Goal: Task Accomplishment & Management: Manage account settings

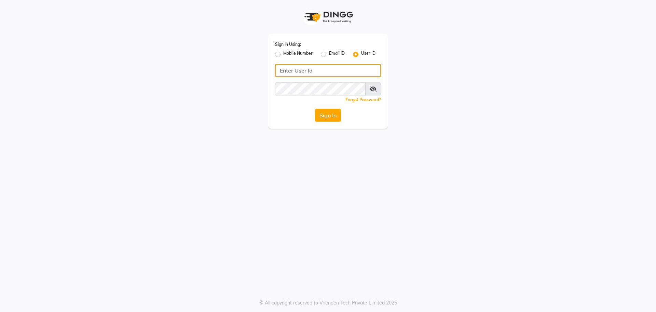
type input "7249532391"
click at [283, 52] on label "Mobile Number" at bounding box center [297, 54] width 29 height 8
click at [283, 52] on input "Mobile Number" at bounding box center [285, 52] width 4 height 4
radio input "true"
radio input "false"
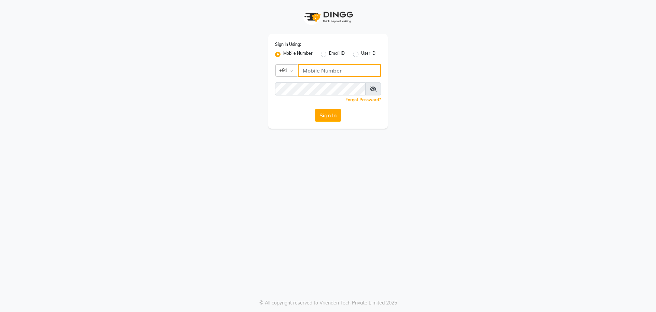
click at [315, 68] on input "Username" at bounding box center [339, 70] width 83 height 13
type input "7249532391"
click at [328, 118] on button "Sign In" at bounding box center [328, 115] width 26 height 13
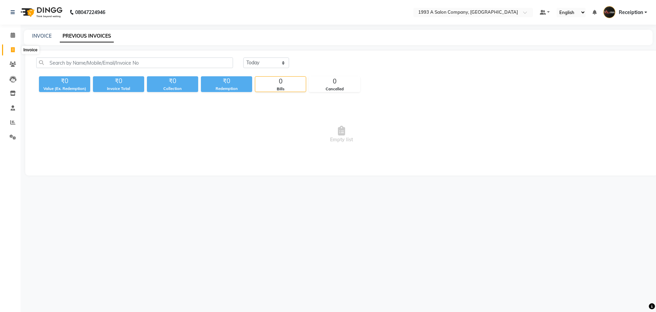
click at [13, 53] on span at bounding box center [13, 50] width 12 height 8
select select "service"
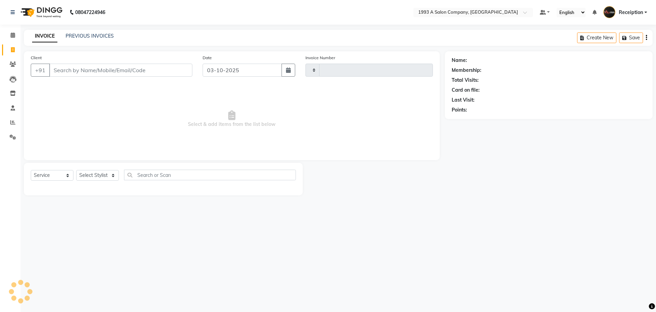
type input "1535"
select select "688"
select select "membership"
click at [288, 71] on icon "button" at bounding box center [288, 69] width 5 height 5
select select "10"
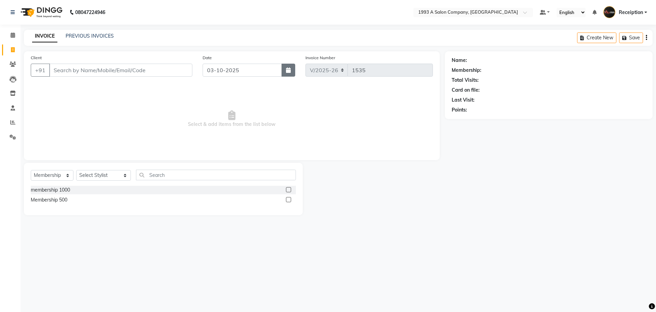
select select "2025"
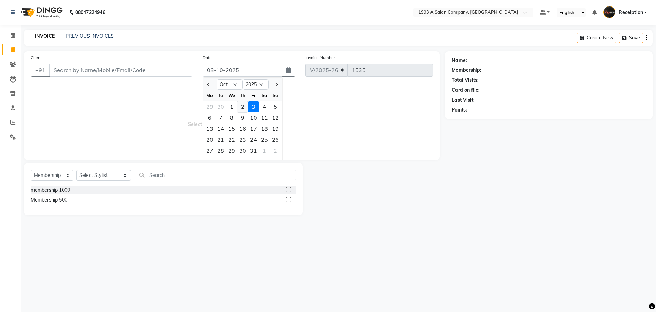
click at [237, 108] on div "2" at bounding box center [242, 106] width 11 height 11
type input "02-10-2025"
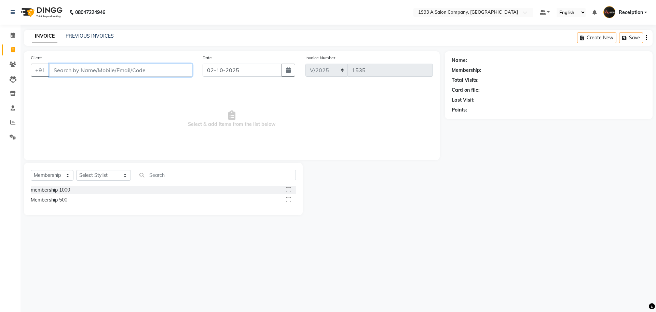
click at [158, 67] on input "Client" at bounding box center [120, 70] width 143 height 13
type input "8305127160"
click at [176, 71] on span "Add Client" at bounding box center [174, 70] width 27 height 7
select select "22"
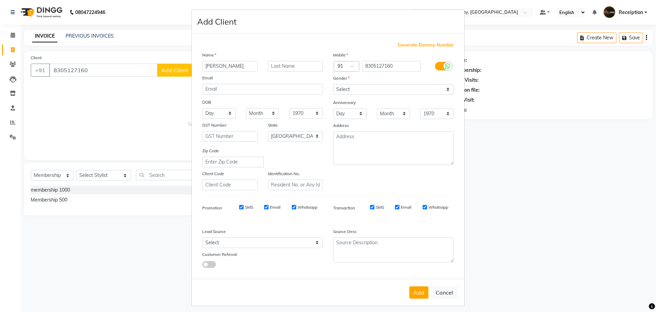
type input "[PERSON_NAME]"
click at [403, 93] on select "Select [DEMOGRAPHIC_DATA] [DEMOGRAPHIC_DATA] Other Prefer Not To Say" at bounding box center [393, 89] width 121 height 11
select select "[DEMOGRAPHIC_DATA]"
click at [333, 84] on select "Select [DEMOGRAPHIC_DATA] [DEMOGRAPHIC_DATA] Other Prefer Not To Say" at bounding box center [393, 89] width 121 height 11
click at [417, 288] on button "Add" at bounding box center [418, 292] width 19 height 12
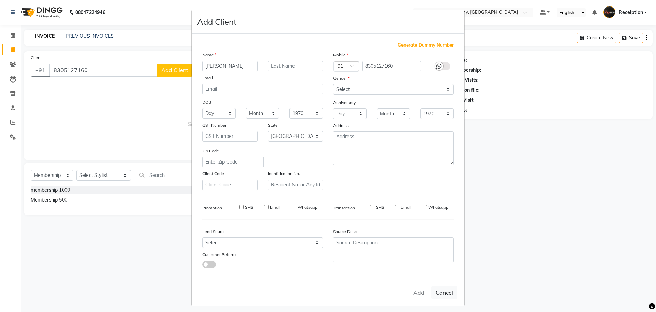
select select
select select "null"
select select
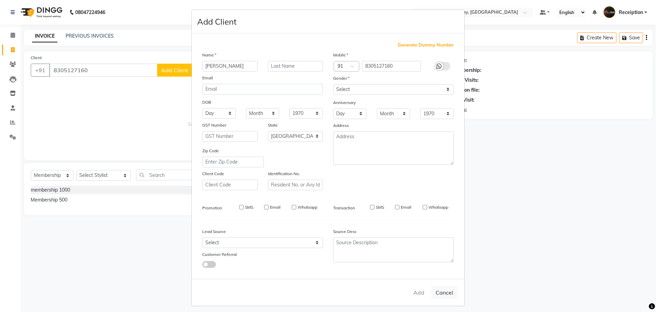
select select
checkbox input "false"
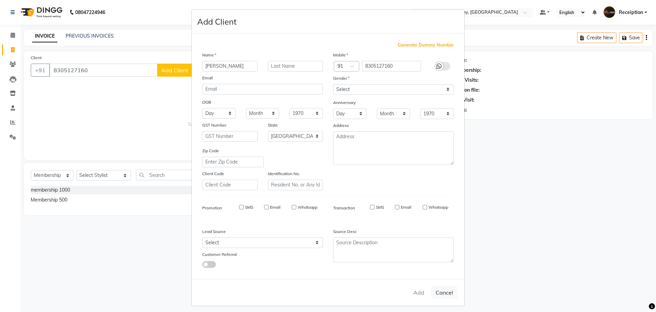
checkbox input "false"
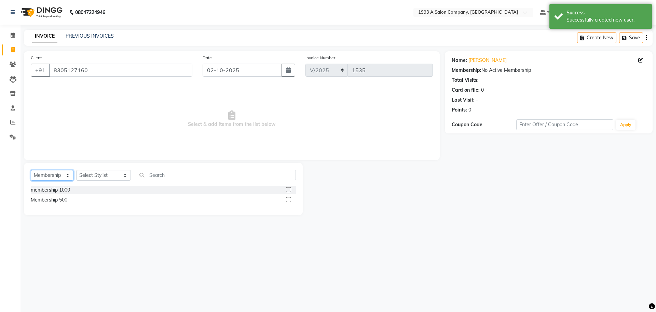
click at [63, 173] on select "Select Service Product Membership Package Voucher Prepaid Gift Card" at bounding box center [52, 175] width 43 height 11
select select "service"
click at [31, 170] on select "Select Service Product Membership Package Voucher Prepaid Gift Card" at bounding box center [52, 175] width 43 height 11
click at [97, 177] on select "Select Stylist [PERSON_NAME] [PERSON_NAME] [PERSON_NAME] [MEDICAL_DATA][PERSON_…" at bounding box center [103, 175] width 55 height 11
select select "70503"
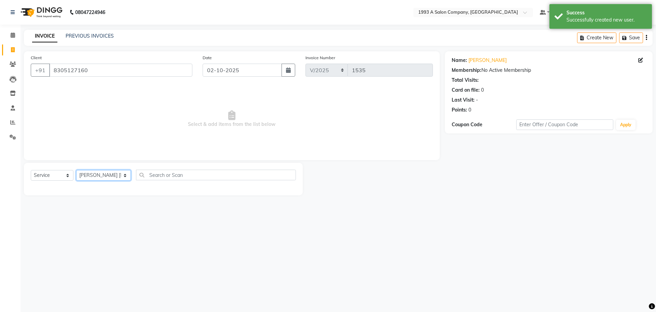
click at [76, 170] on select "Select Stylist [PERSON_NAME] [PERSON_NAME] [PERSON_NAME] [MEDICAL_DATA][PERSON_…" at bounding box center [103, 175] width 55 height 11
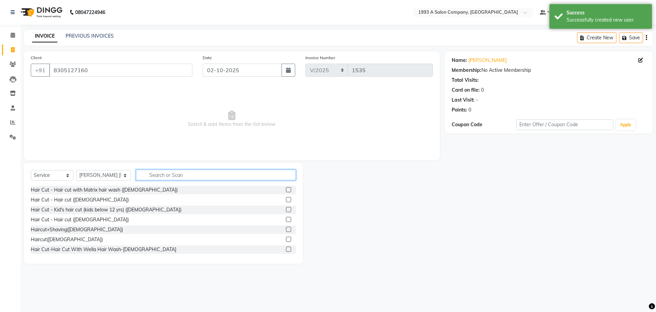
click at [152, 175] on input "text" at bounding box center [216, 175] width 160 height 11
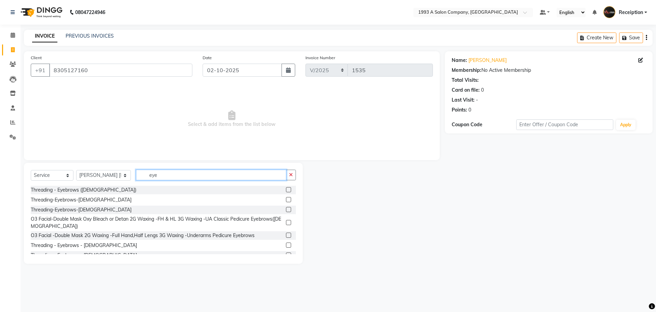
type input "eye"
click at [286, 245] on label at bounding box center [288, 244] width 5 height 5
click at [286, 245] on input "checkbox" at bounding box center [288, 245] width 4 height 4
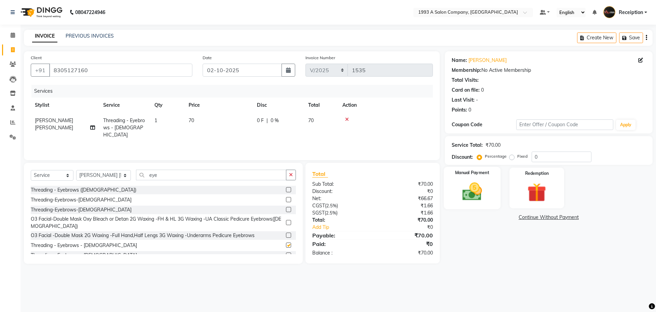
checkbox input "false"
click at [479, 191] on img at bounding box center [472, 191] width 32 height 23
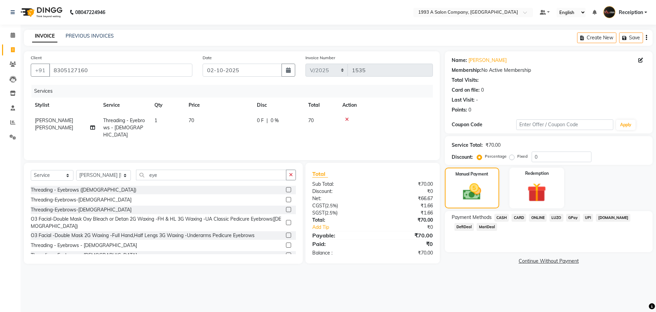
click at [503, 217] on span "CASH" at bounding box center [502, 218] width 15 height 8
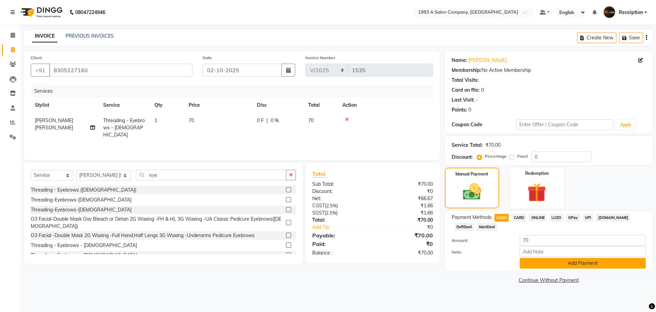
click at [543, 264] on button "Add Payment" at bounding box center [583, 263] width 126 height 11
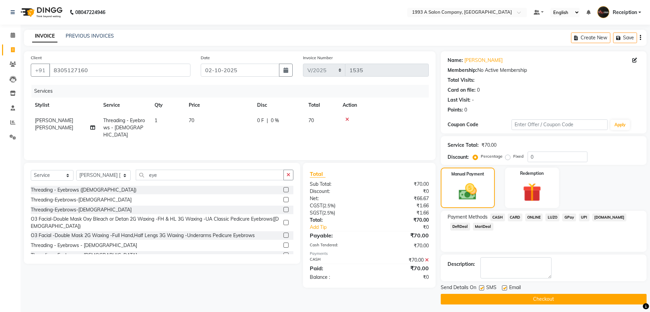
drag, startPoint x: 478, startPoint y: 286, endPoint x: 482, endPoint y: 290, distance: 5.6
click at [482, 290] on div "Send Details On SMS Email" at bounding box center [544, 288] width 206 height 9
click at [482, 299] on button "Checkout" at bounding box center [544, 299] width 206 height 11
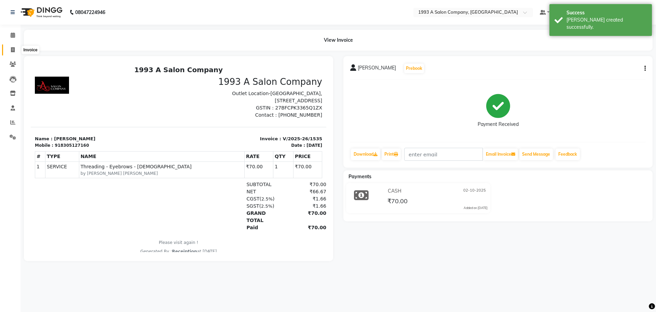
click at [10, 52] on span at bounding box center [13, 50] width 12 height 8
select select "service"
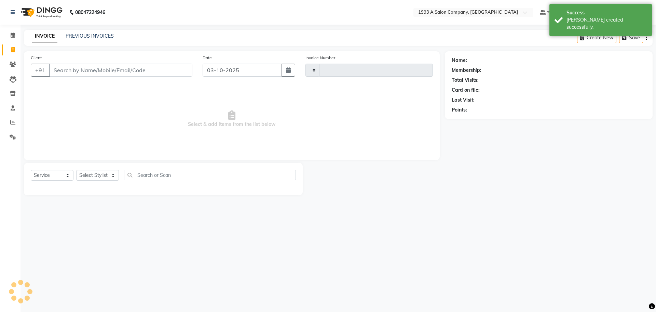
type input "1536"
select select "688"
select select "membership"
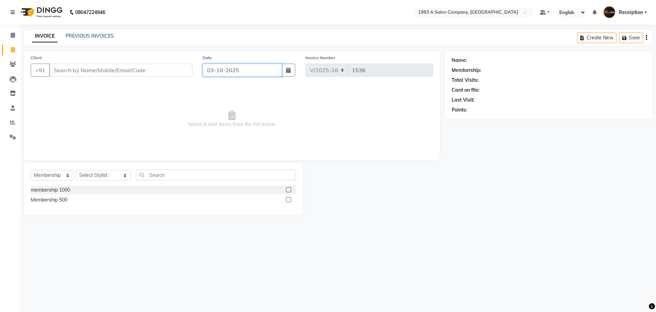
click at [207, 73] on input "03-10-2025" at bounding box center [243, 70] width 80 height 13
select select "10"
select select "2025"
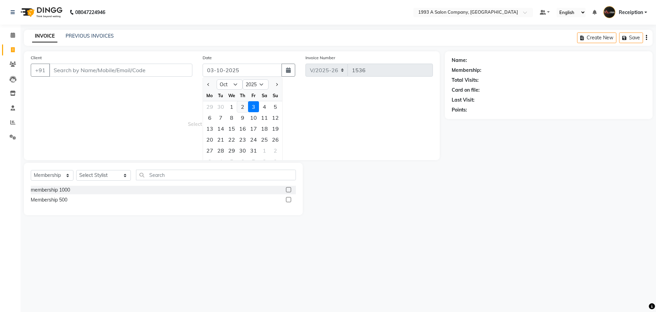
click at [243, 105] on div "2" at bounding box center [242, 106] width 11 height 11
type input "02-10-2025"
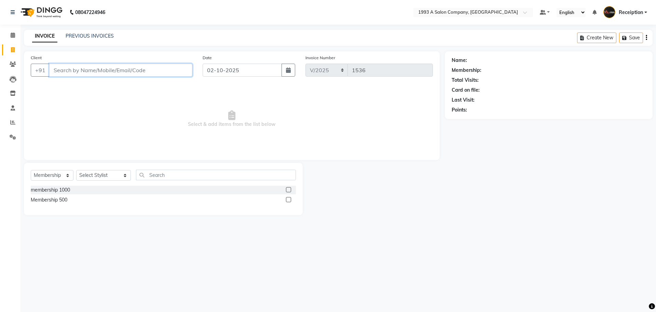
click at [177, 69] on input "Client" at bounding box center [120, 70] width 143 height 13
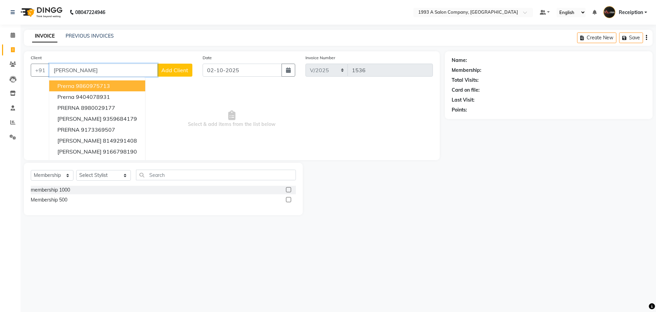
click at [93, 81] on button "[PERSON_NAME] 9860975713" at bounding box center [97, 85] width 96 height 11
type input "9860975713"
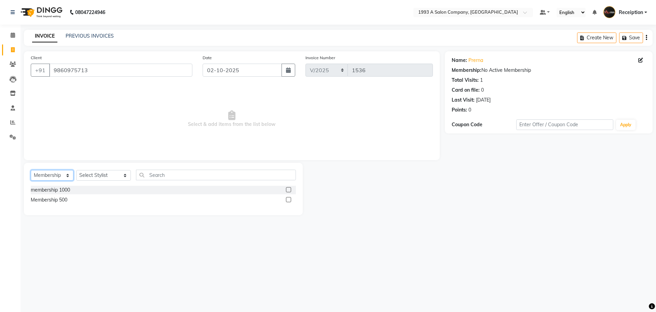
click at [39, 177] on select "Select Service Product Membership Package Voucher Prepaid Gift Card" at bounding box center [52, 175] width 43 height 11
select select "service"
click at [31, 170] on select "Select Service Product Membership Package Voucher Prepaid Gift Card" at bounding box center [52, 175] width 43 height 11
click at [98, 171] on select "Select Stylist [PERSON_NAME] [PERSON_NAME] [PERSON_NAME] [MEDICAL_DATA][PERSON_…" at bounding box center [103, 175] width 55 height 11
select select "93413"
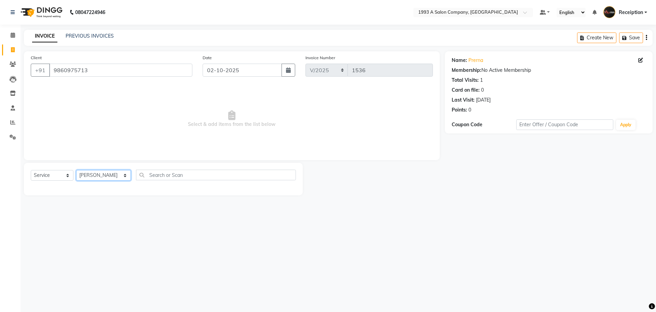
click at [76, 170] on select "Select Stylist [PERSON_NAME] [PERSON_NAME] [PERSON_NAME] [MEDICAL_DATA][PERSON_…" at bounding box center [103, 175] width 55 height 11
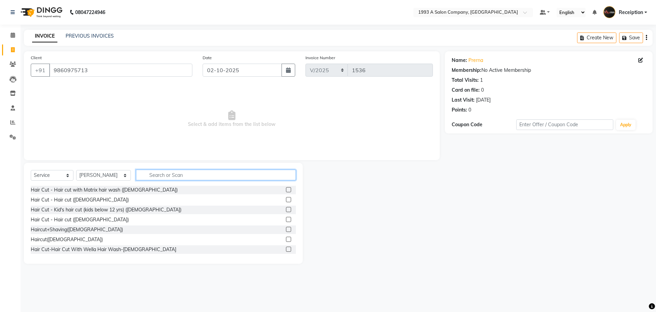
click at [176, 170] on input "text" at bounding box center [216, 175] width 160 height 11
click at [286, 230] on label at bounding box center [288, 229] width 5 height 5
click at [286, 230] on input "checkbox" at bounding box center [288, 229] width 4 height 4
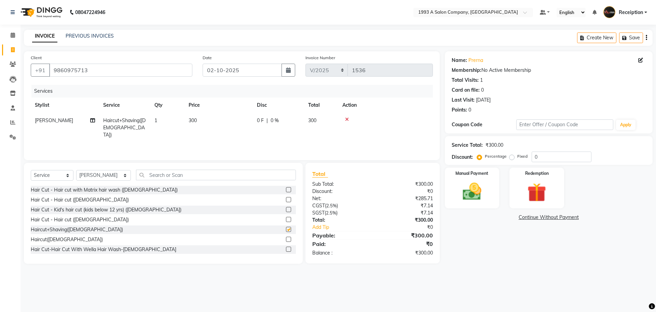
checkbox input "false"
click at [460, 185] on img at bounding box center [472, 191] width 32 height 23
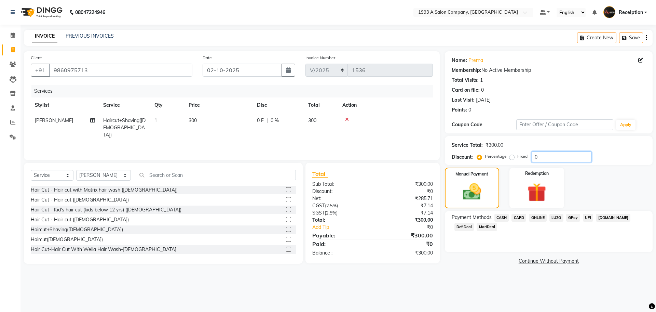
click at [535, 159] on input "0" at bounding box center [562, 156] width 60 height 11
type input "20"
click at [537, 220] on span "ONLINE" at bounding box center [538, 218] width 18 height 8
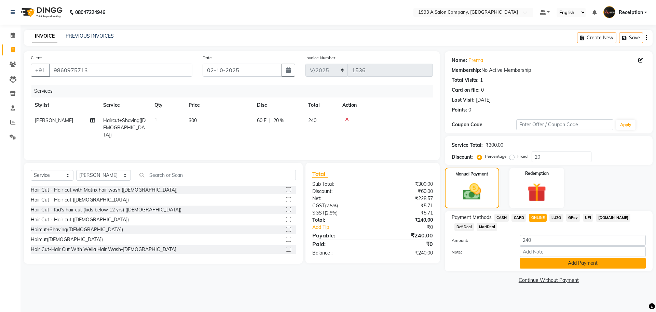
click at [527, 264] on button "Add Payment" at bounding box center [583, 263] width 126 height 11
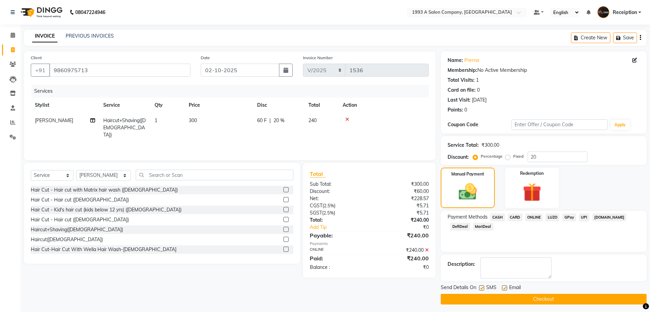
click at [479, 288] on label at bounding box center [481, 287] width 5 height 5
click at [479, 288] on input "checkbox" at bounding box center [481, 288] width 4 height 4
checkbox input "false"
click at [480, 304] on main "INVOICE PREVIOUS INVOICES Create New Save Client [PHONE_NUMBER] Date [DATE] Inv…" at bounding box center [335, 172] width 629 height 285
click at [480, 300] on button "Checkout" at bounding box center [544, 299] width 206 height 11
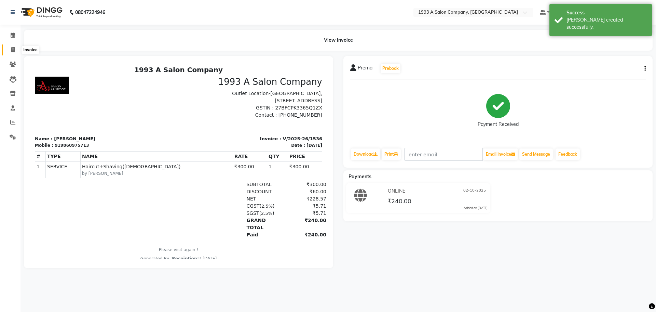
click at [15, 49] on span at bounding box center [13, 50] width 12 height 8
select select "service"
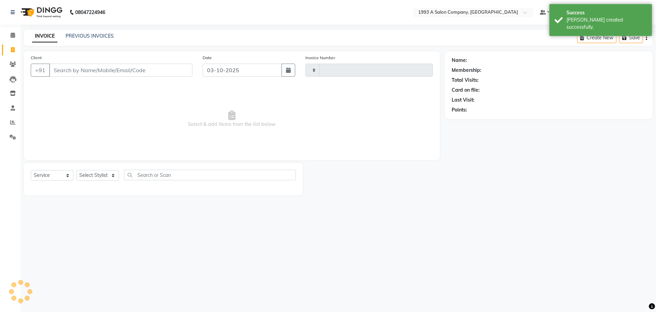
type input "1537"
select select "688"
select select "membership"
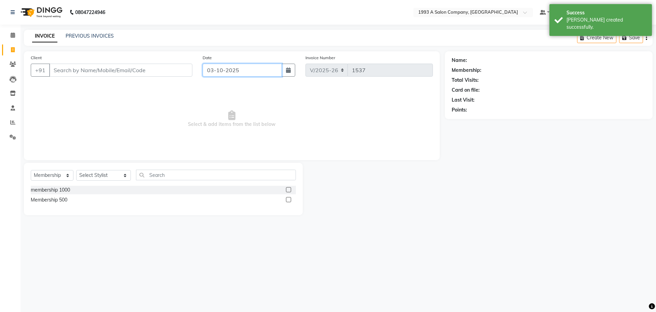
click at [221, 70] on input "03-10-2025" at bounding box center [243, 70] width 80 height 13
select select "10"
select select "2025"
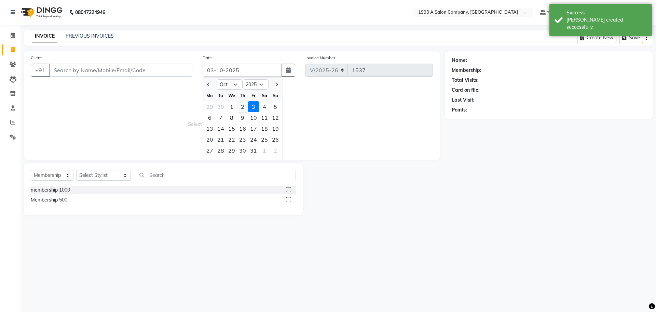
click at [239, 108] on div "2" at bounding box center [242, 106] width 11 height 11
type input "02-10-2025"
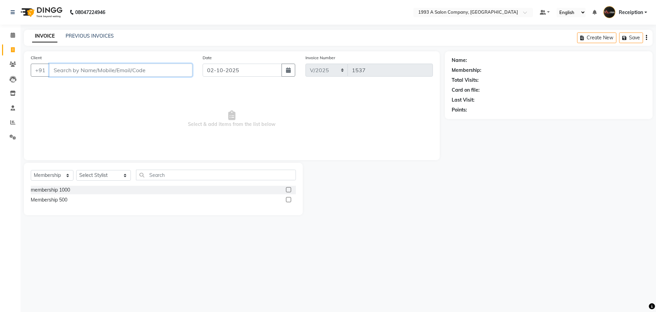
click at [164, 71] on input "Client" at bounding box center [120, 70] width 143 height 13
drag, startPoint x: 164, startPoint y: 71, endPoint x: 100, endPoint y: 36, distance: 72.7
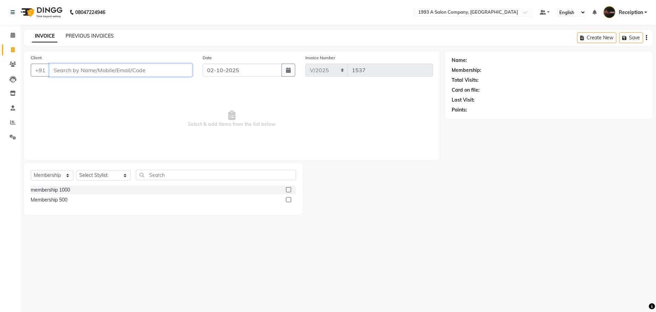
click at [100, 36] on main "INVOICE PREVIOUS INVOICES Create New Save Client +91 Date [DATE] Invoice Number…" at bounding box center [339, 128] width 636 height 196
click at [100, 37] on link "PREVIOUS INVOICES" at bounding box center [90, 36] width 48 height 6
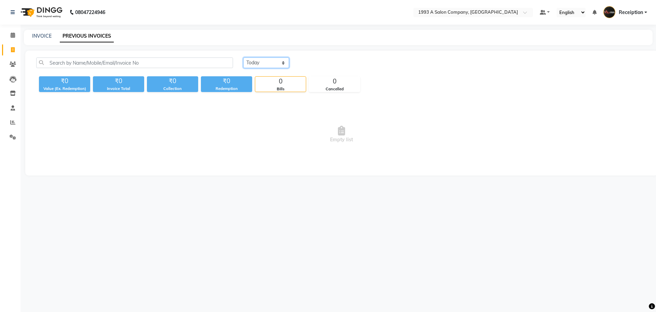
click at [255, 60] on select "[DATE] [DATE] Custom Range" at bounding box center [266, 62] width 46 height 11
select select "[DATE]"
click at [243, 57] on select "[DATE] [DATE] Custom Range" at bounding box center [266, 62] width 46 height 11
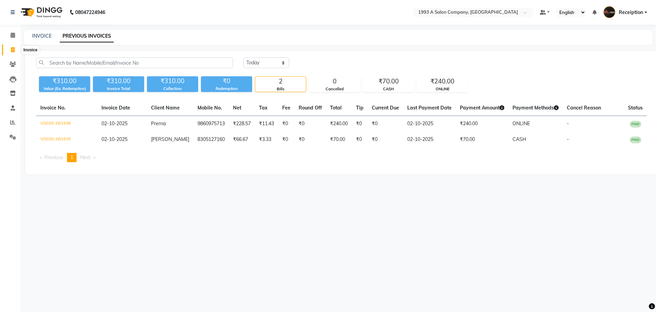
click at [16, 52] on span at bounding box center [13, 50] width 12 height 8
select select "service"
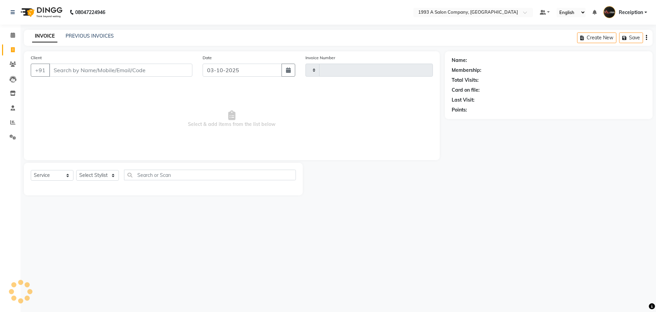
type input "1537"
select select "688"
select select "membership"
click at [246, 82] on div "Date [DATE]" at bounding box center [249, 68] width 103 height 28
click at [288, 68] on icon "button" at bounding box center [288, 69] width 5 height 5
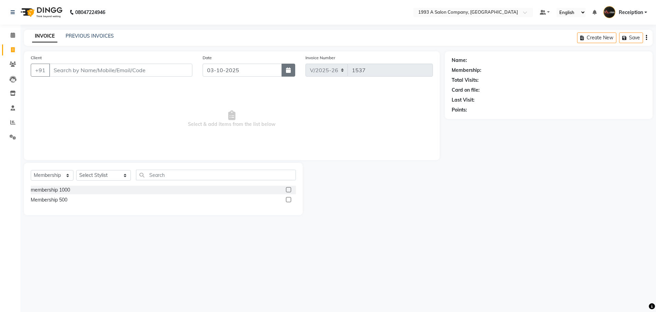
select select "10"
select select "2025"
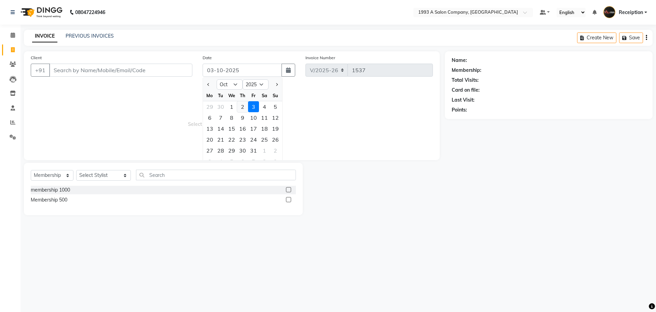
click at [242, 110] on div "2" at bounding box center [242, 106] width 11 height 11
type input "02-10-2025"
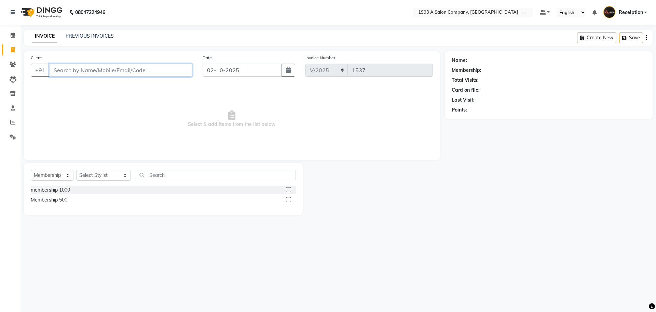
click at [85, 71] on input "Client" at bounding box center [120, 70] width 143 height 13
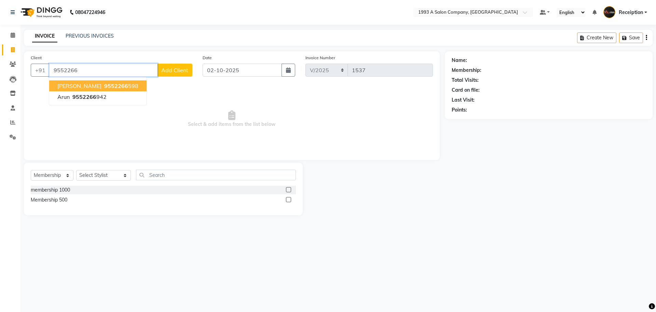
click at [103, 88] on ngb-highlight "9552266 598" at bounding box center [121, 85] width 36 height 7
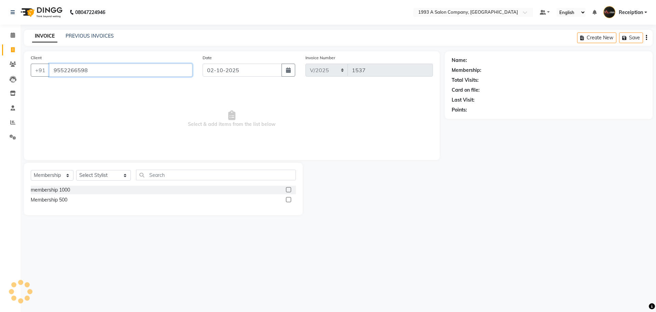
type input "9552266598"
select select "1: Object"
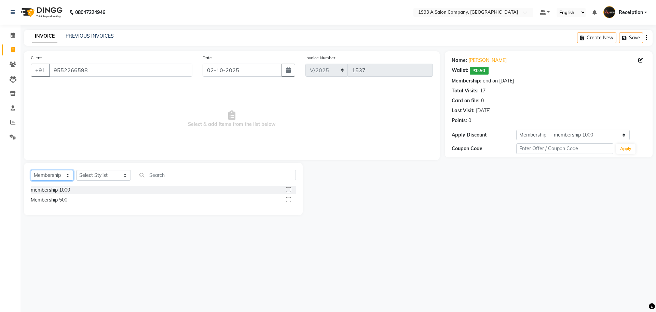
click at [56, 172] on select "Select Service Product Membership Package Voucher Prepaid Gift Card" at bounding box center [52, 175] width 43 height 11
select select "service"
click at [31, 170] on select "Select Service Product Membership Package Voucher Prepaid Gift Card" at bounding box center [52, 175] width 43 height 11
click at [97, 178] on select "Select Stylist [PERSON_NAME] [PERSON_NAME] [PERSON_NAME] [MEDICAL_DATA][PERSON_…" at bounding box center [103, 175] width 55 height 11
select select "70503"
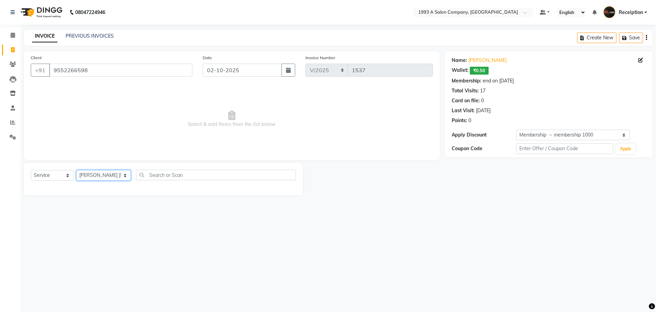
click at [76, 170] on select "Select Stylist [PERSON_NAME] [PERSON_NAME] [PERSON_NAME] [MEDICAL_DATA][PERSON_…" at bounding box center [103, 175] width 55 height 11
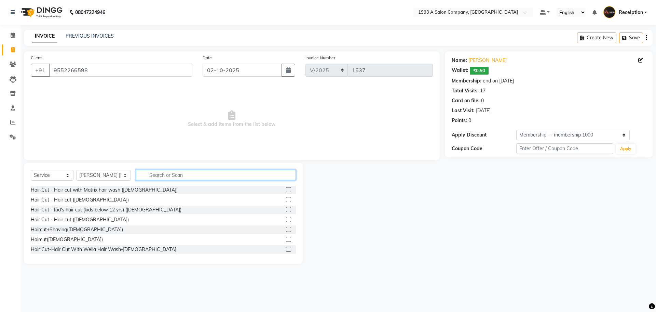
click at [166, 171] on input "text" at bounding box center [216, 175] width 160 height 11
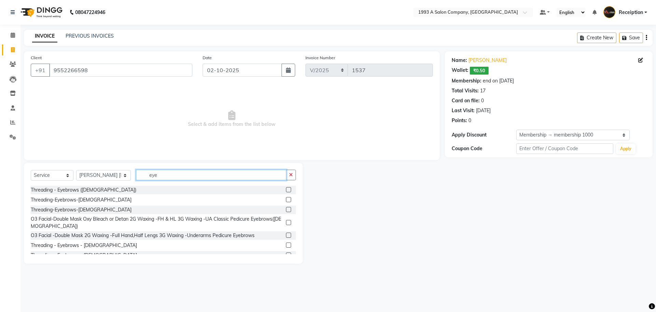
type input "eye"
click at [286, 246] on label at bounding box center [288, 244] width 5 height 5
click at [286, 246] on input "checkbox" at bounding box center [288, 245] width 4 height 4
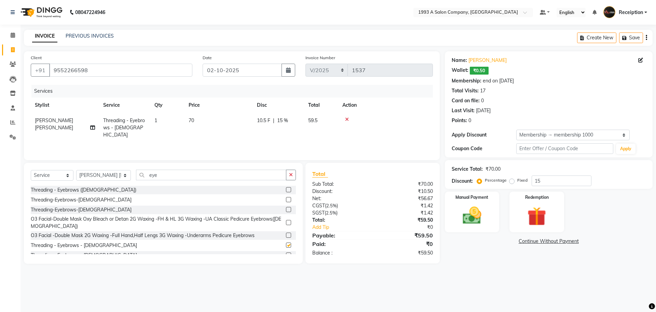
checkbox input "false"
click at [166, 177] on input "eye" at bounding box center [211, 175] width 150 height 11
type input "e"
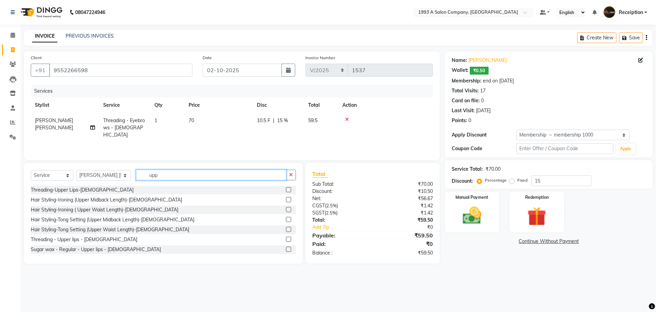
type input "upp"
click at [286, 241] on label at bounding box center [288, 239] width 5 height 5
click at [286, 241] on input "checkbox" at bounding box center [288, 239] width 4 height 4
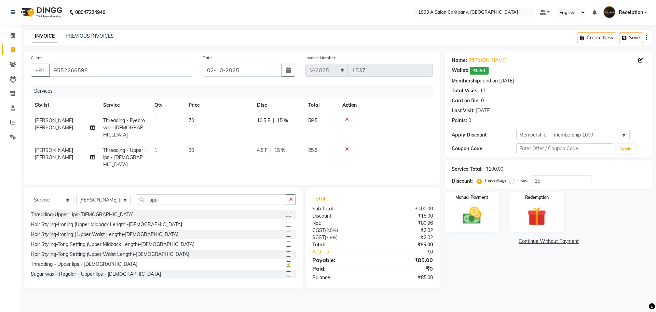
checkbox input "false"
click at [193, 194] on input "upp" at bounding box center [211, 199] width 150 height 11
type input "u"
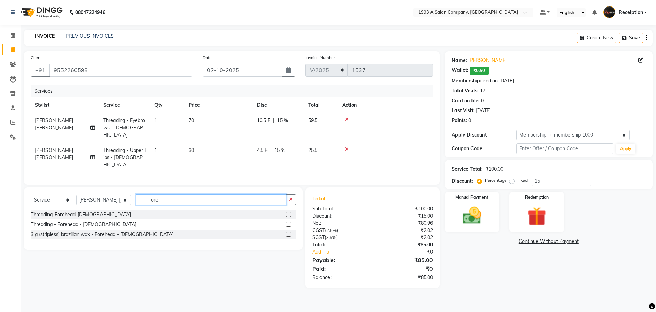
type input "fore"
click at [288, 221] on label at bounding box center [288, 223] width 5 height 5
click at [288, 222] on input "checkbox" at bounding box center [288, 224] width 4 height 4
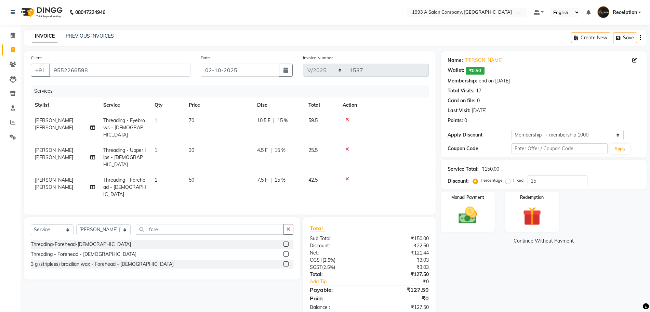
click at [286, 251] on label at bounding box center [285, 253] width 5 height 5
click at [286, 252] on input "checkbox" at bounding box center [285, 254] width 4 height 4
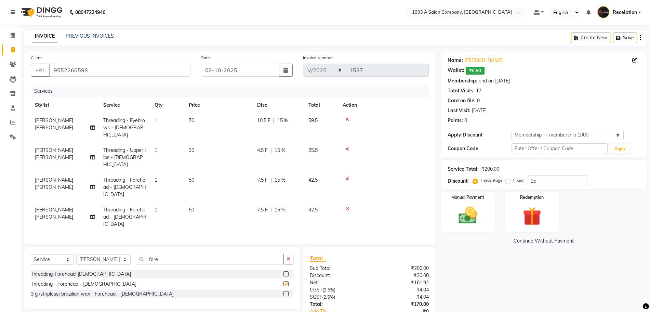
checkbox input "false"
click at [102, 254] on select "Select Stylist [PERSON_NAME] [PERSON_NAME] [PERSON_NAME] [MEDICAL_DATA][PERSON_…" at bounding box center [103, 259] width 54 height 11
select select "93413"
click at [76, 254] on select "Select Stylist [PERSON_NAME] [PERSON_NAME] [PERSON_NAME] [MEDICAL_DATA][PERSON_…" at bounding box center [103, 259] width 54 height 11
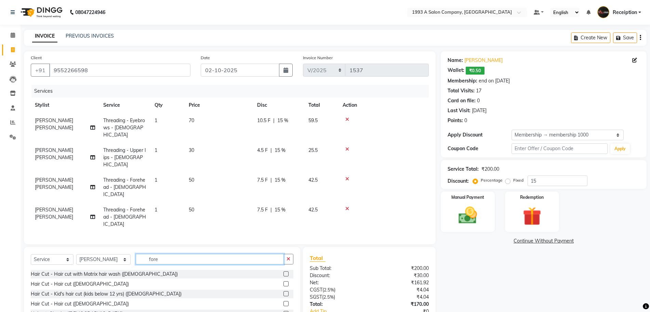
click at [189, 254] on input "fore" at bounding box center [210, 259] width 148 height 11
type input "f"
type input "blo"
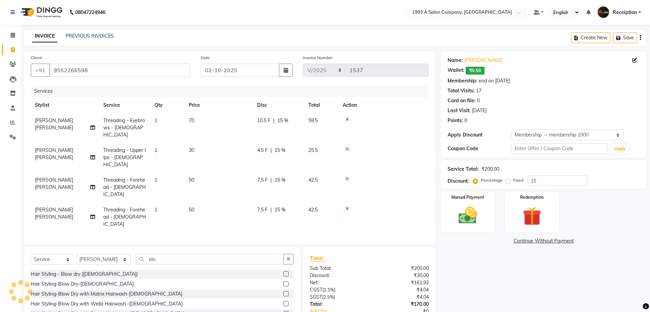
click at [283, 271] on label at bounding box center [285, 273] width 5 height 5
click at [283, 272] on input "checkbox" at bounding box center [285, 274] width 4 height 4
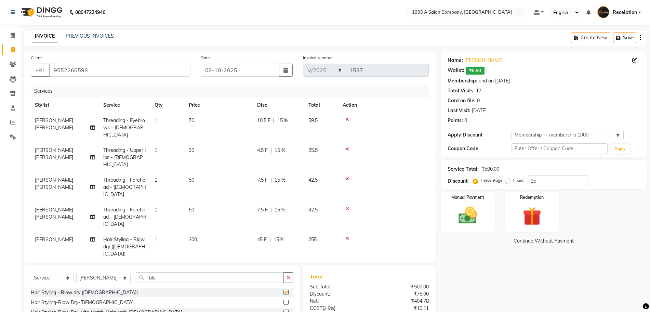
checkbox input "false"
click at [346, 176] on icon at bounding box center [347, 178] width 4 height 5
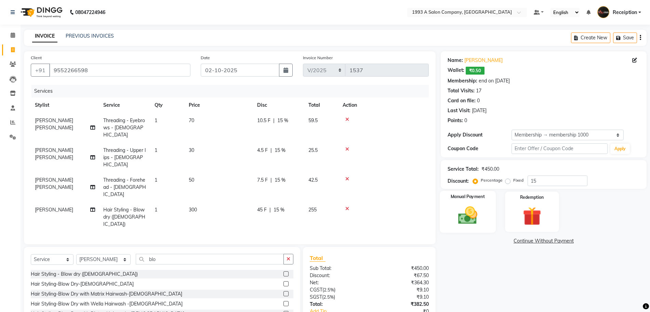
click at [470, 218] on img at bounding box center [467, 215] width 31 height 22
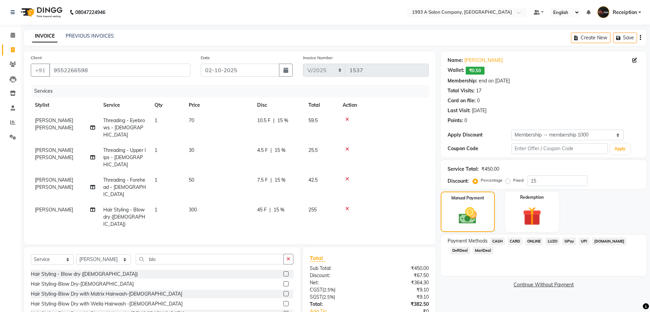
click at [536, 241] on span "ONLINE" at bounding box center [534, 241] width 18 height 8
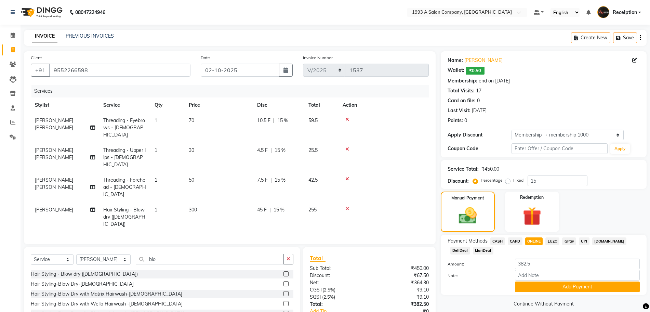
scroll to position [24, 0]
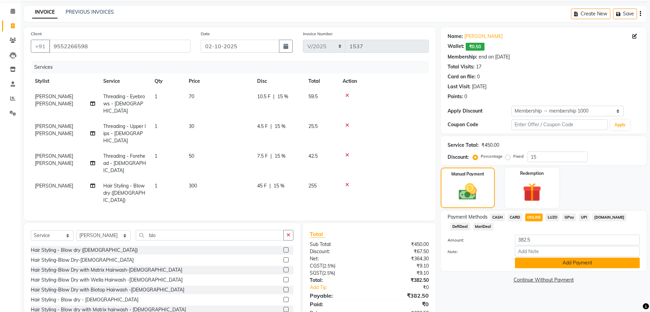
click at [566, 262] on button "Add Payment" at bounding box center [577, 262] width 125 height 11
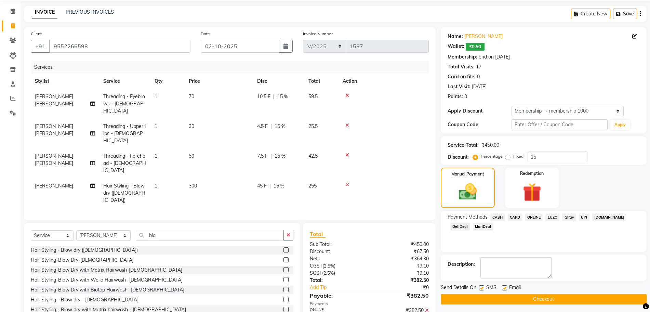
click at [482, 288] on label at bounding box center [481, 287] width 5 height 5
click at [482, 288] on input "checkbox" at bounding box center [481, 288] width 4 height 4
checkbox input "false"
click at [482, 303] on button "Checkout" at bounding box center [544, 299] width 206 height 11
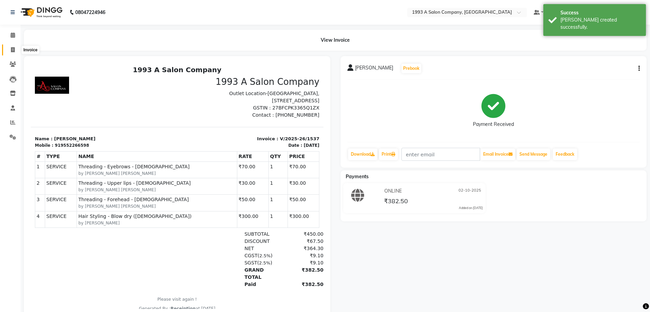
click at [10, 48] on span at bounding box center [13, 50] width 12 height 8
select select "service"
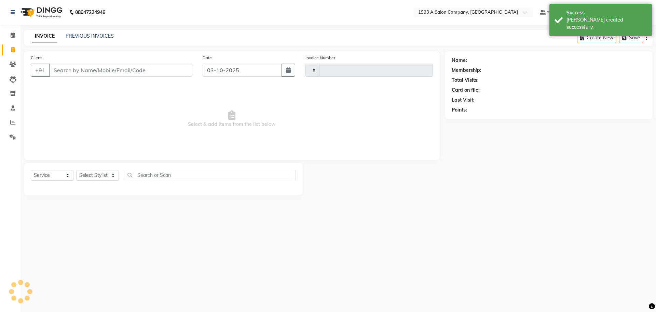
type input "1538"
select select "688"
select select "membership"
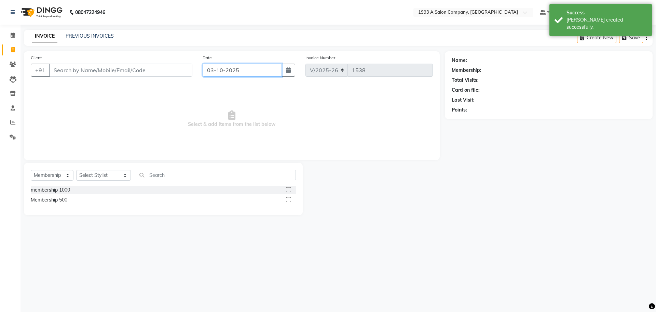
click at [243, 71] on input "03-10-2025" at bounding box center [243, 70] width 80 height 13
select select "10"
select select "2025"
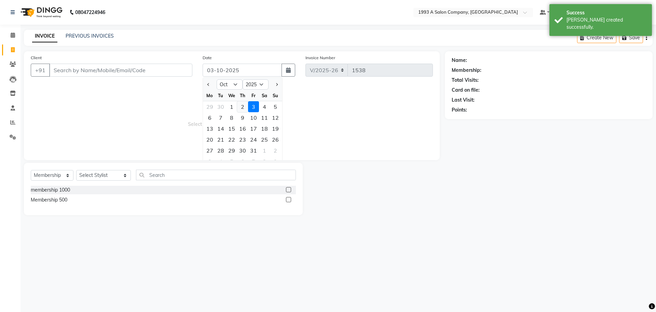
click at [241, 104] on div "2" at bounding box center [242, 106] width 11 height 11
type input "02-10-2025"
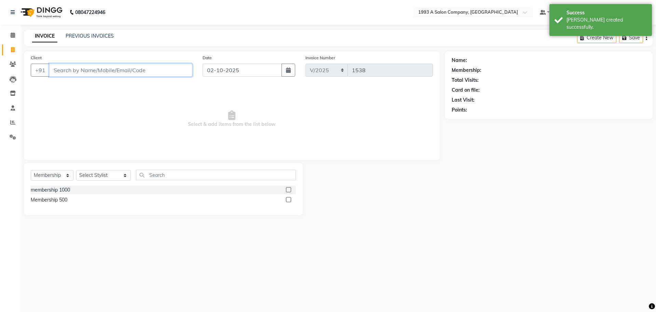
click at [154, 74] on input "Client" at bounding box center [120, 70] width 143 height 13
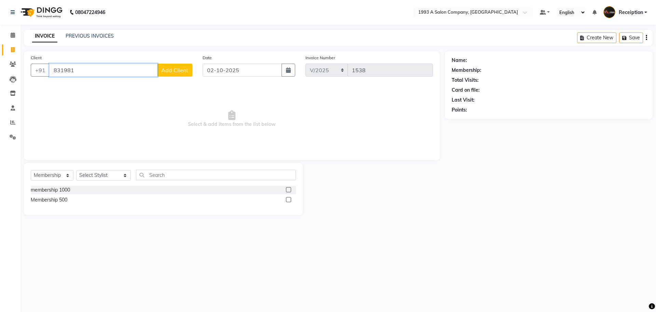
click at [105, 69] on input "831981" at bounding box center [103, 70] width 108 height 13
type input "8319817060"
click at [179, 69] on span "Add Client" at bounding box center [174, 70] width 27 height 7
select select "22"
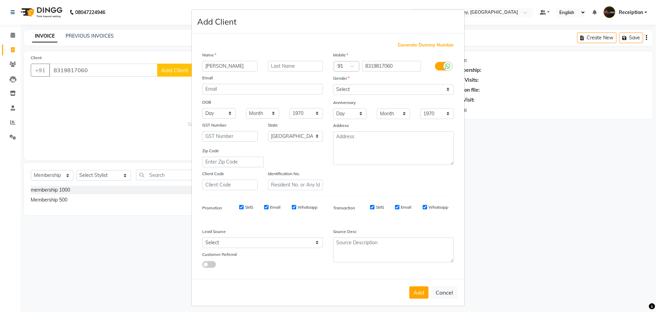
type input "[PERSON_NAME]"
click at [374, 86] on select "Select [DEMOGRAPHIC_DATA] [DEMOGRAPHIC_DATA] Other Prefer Not To Say" at bounding box center [393, 89] width 121 height 11
select select "[DEMOGRAPHIC_DATA]"
click at [333, 84] on select "Select [DEMOGRAPHIC_DATA] [DEMOGRAPHIC_DATA] Other Prefer Not To Say" at bounding box center [393, 89] width 121 height 11
click at [414, 293] on button "Add" at bounding box center [418, 292] width 19 height 12
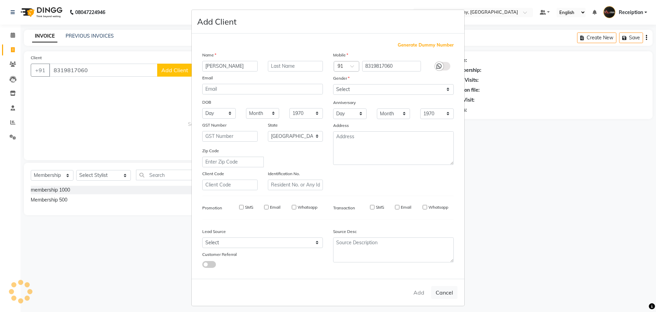
select select
select select "null"
select select
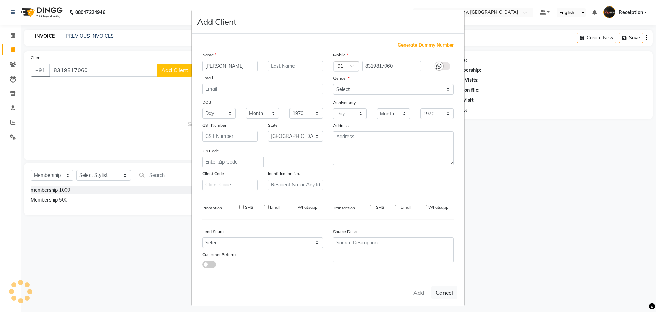
select select
checkbox input "false"
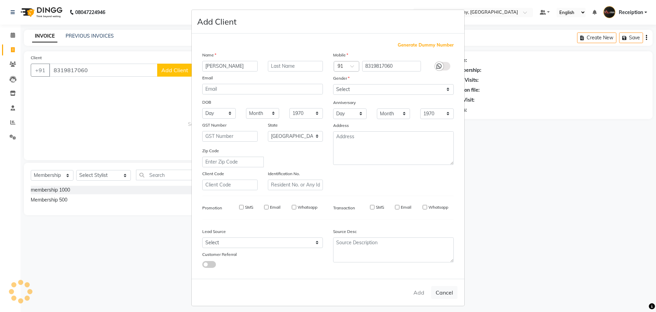
checkbox input "false"
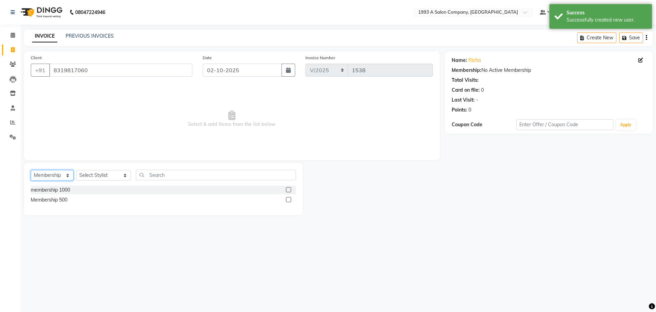
click at [55, 176] on select "Select Service Product Membership Package Voucher Prepaid Gift Card" at bounding box center [52, 175] width 43 height 11
select select "service"
click at [31, 170] on select "Select Service Product Membership Package Voucher Prepaid Gift Card" at bounding box center [52, 175] width 43 height 11
click at [108, 177] on select "Select Stylist [PERSON_NAME] [PERSON_NAME] [PERSON_NAME] [MEDICAL_DATA][PERSON_…" at bounding box center [103, 175] width 55 height 11
select select "85294"
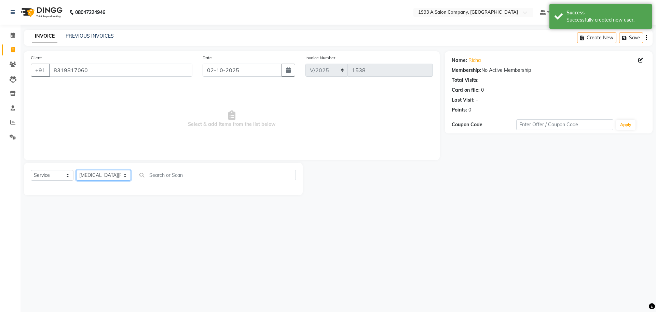
click at [76, 170] on select "Select Stylist [PERSON_NAME] [PERSON_NAME] [PERSON_NAME] [MEDICAL_DATA][PERSON_…" at bounding box center [103, 175] width 55 height 11
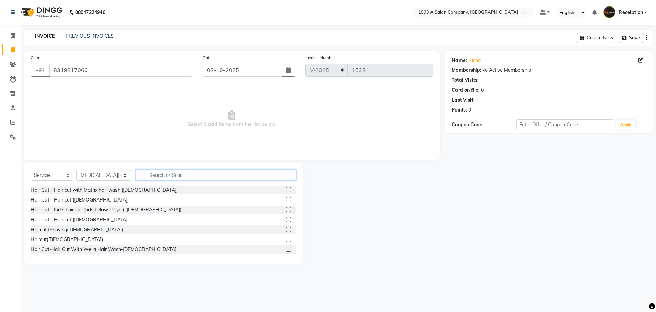
click at [184, 176] on input "text" at bounding box center [216, 175] width 160 height 11
type input "pac"
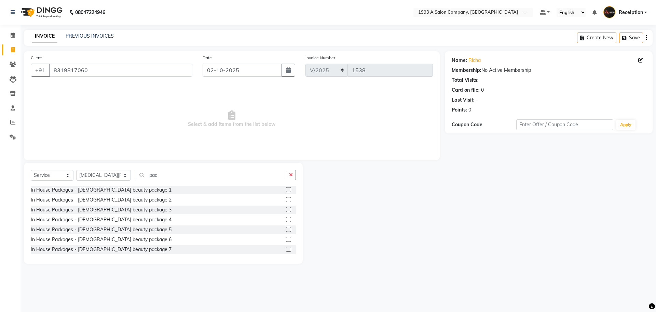
click at [286, 201] on label at bounding box center [288, 199] width 5 height 5
click at [286, 201] on input "checkbox" at bounding box center [288, 200] width 4 height 4
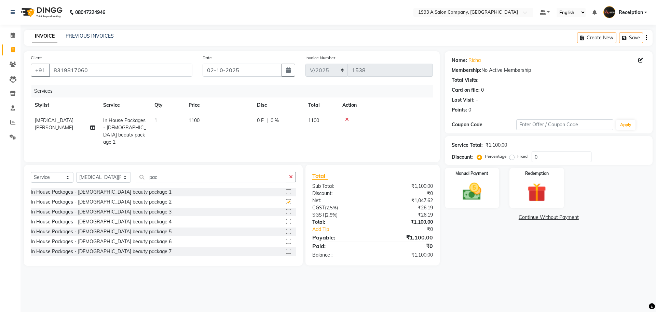
checkbox input "false"
click at [152, 178] on input "pac" at bounding box center [211, 177] width 150 height 11
type input "p"
type input "clean"
click at [286, 222] on label at bounding box center [288, 221] width 5 height 5
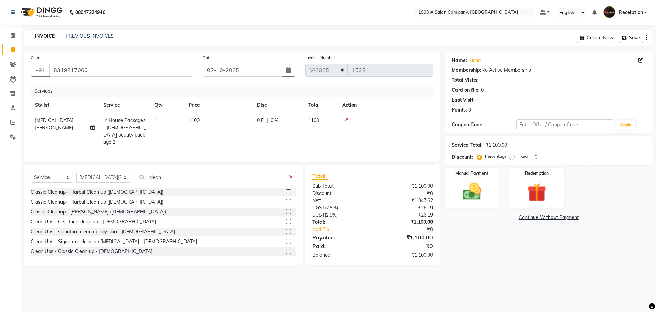
click at [286, 222] on input "checkbox" at bounding box center [288, 221] width 4 height 4
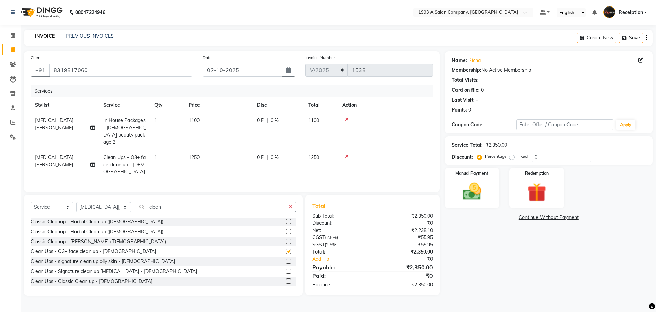
checkbox input "false"
click at [473, 189] on img at bounding box center [472, 191] width 32 height 23
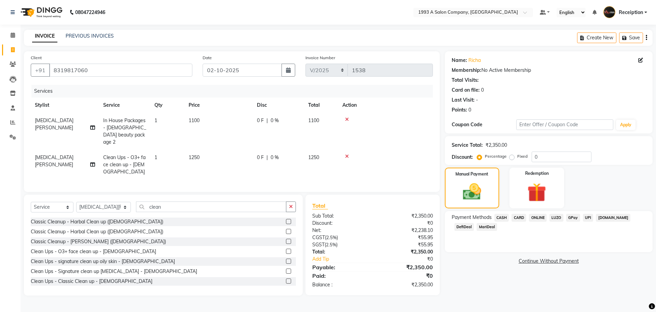
click at [539, 217] on span "ONLINE" at bounding box center [538, 218] width 18 height 8
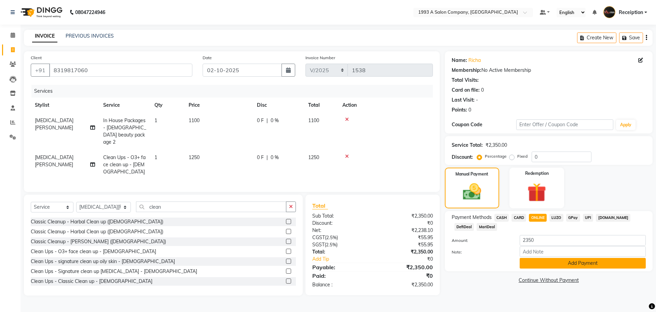
click at [544, 265] on button "Add Payment" at bounding box center [583, 263] width 126 height 11
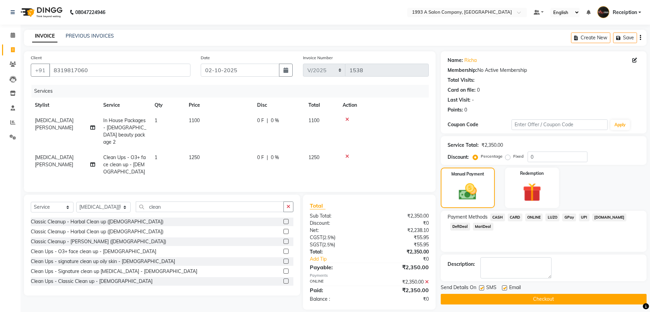
scroll to position [7, 0]
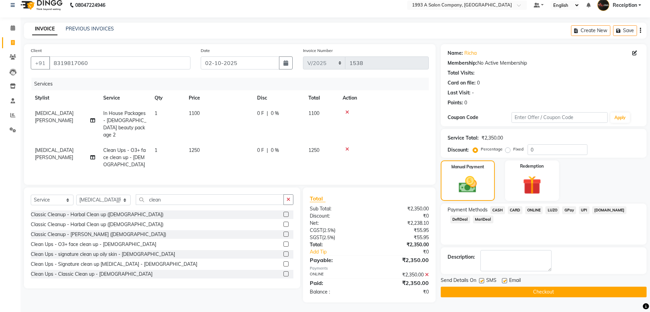
click at [483, 281] on label at bounding box center [481, 280] width 5 height 5
click at [483, 281] on input "checkbox" at bounding box center [481, 281] width 4 height 4
checkbox input "false"
click at [483, 291] on button "Checkout" at bounding box center [544, 291] width 206 height 11
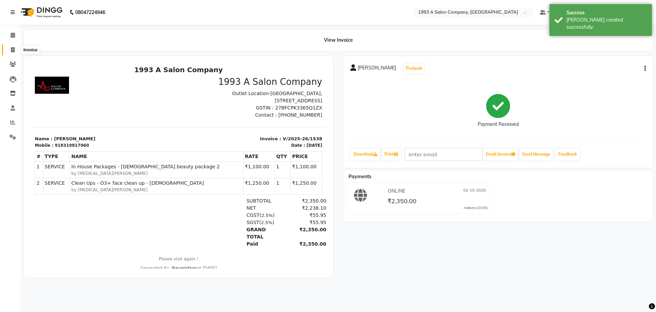
click at [14, 49] on icon at bounding box center [13, 49] width 4 height 5
select select "688"
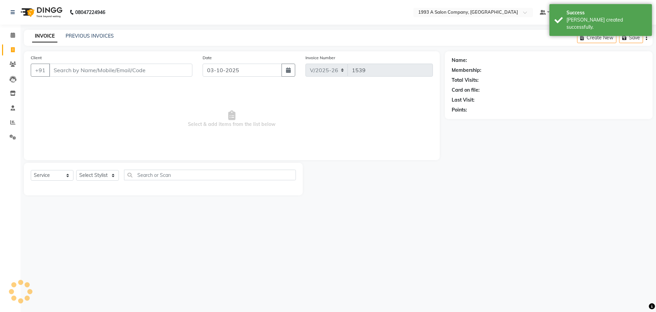
select select "membership"
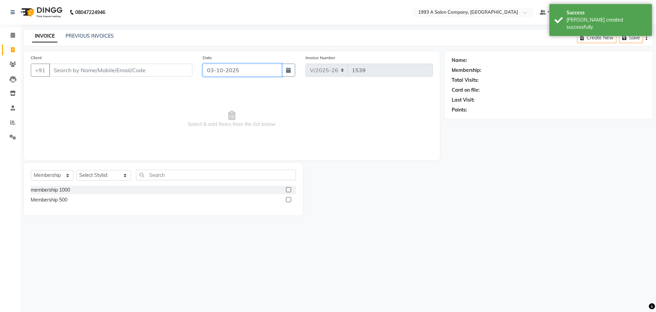
click at [215, 70] on input "03-10-2025" at bounding box center [243, 70] width 80 height 13
select select "10"
select select "2025"
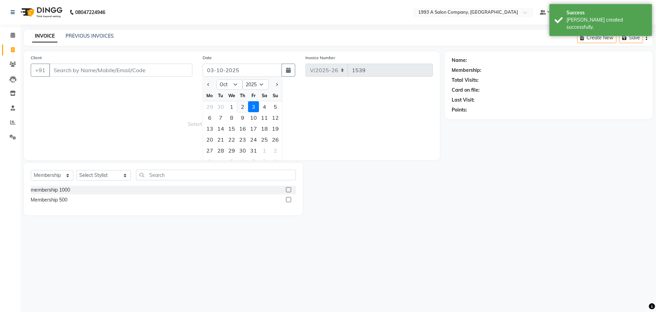
click at [244, 106] on div "2" at bounding box center [242, 106] width 11 height 11
type input "02-10-2025"
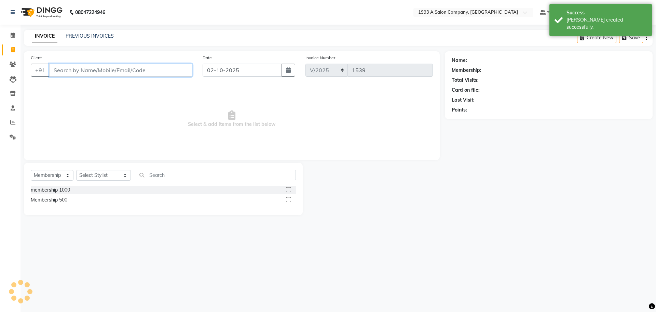
click at [183, 69] on input "Client" at bounding box center [120, 70] width 143 height 13
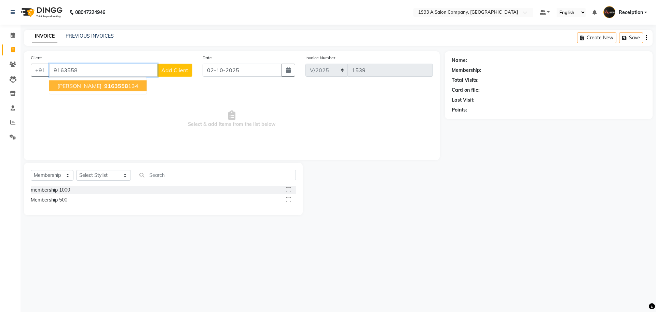
click at [112, 84] on ngb-highlight "9163558 134" at bounding box center [121, 85] width 36 height 7
type input "9163558134"
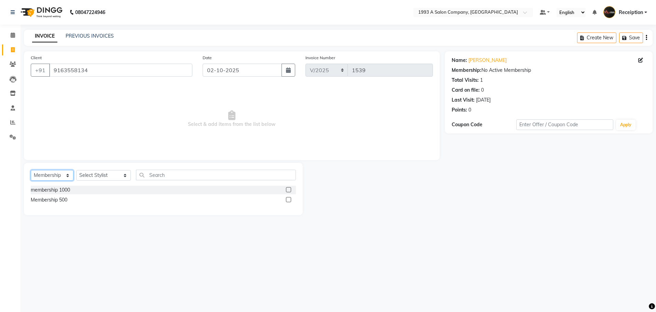
click at [54, 177] on select "Select Service Product Membership Package Voucher Prepaid Gift Card" at bounding box center [52, 175] width 43 height 11
select select "service"
click at [31, 170] on select "Select Service Product Membership Package Voucher Prepaid Gift Card" at bounding box center [52, 175] width 43 height 11
click at [96, 173] on select "Select Stylist [PERSON_NAME] [PERSON_NAME] [PERSON_NAME] [MEDICAL_DATA][PERSON_…" at bounding box center [103, 175] width 55 height 11
select select "85295"
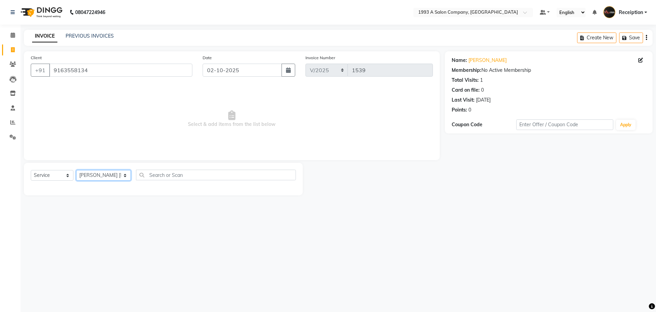
click at [76, 170] on select "Select Stylist [PERSON_NAME] [PERSON_NAME] [PERSON_NAME] [MEDICAL_DATA][PERSON_…" at bounding box center [103, 175] width 55 height 11
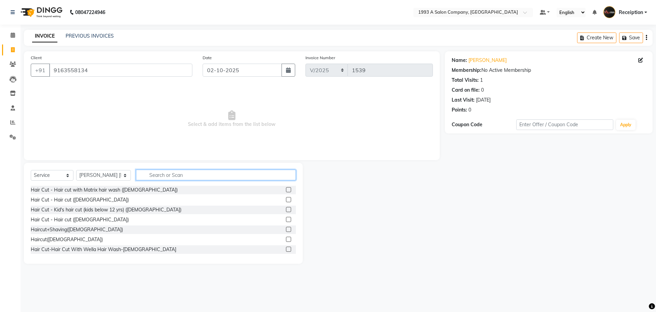
click at [197, 178] on input "text" at bounding box center [216, 175] width 160 height 11
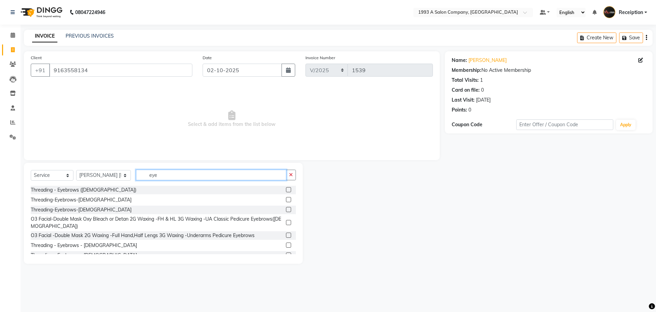
type input "eye"
click at [286, 243] on label at bounding box center [288, 244] width 5 height 5
click at [286, 243] on input "checkbox" at bounding box center [288, 245] width 4 height 4
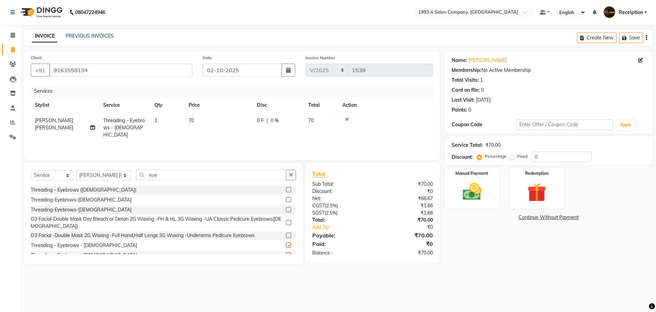
checkbox input "false"
click at [461, 190] on img at bounding box center [472, 191] width 32 height 23
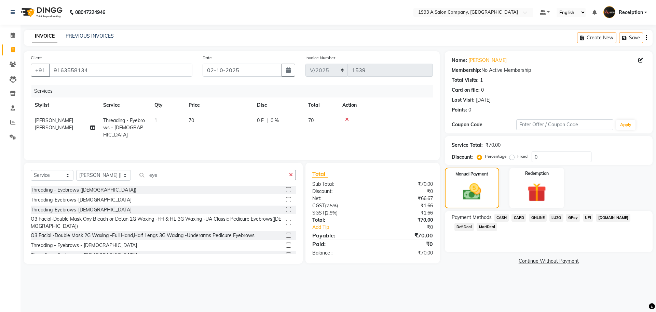
click at [535, 218] on span "ONLINE" at bounding box center [538, 218] width 18 height 8
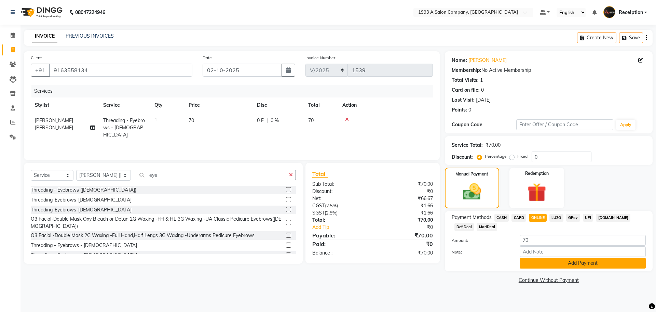
click at [528, 265] on button "Add Payment" at bounding box center [583, 263] width 126 height 11
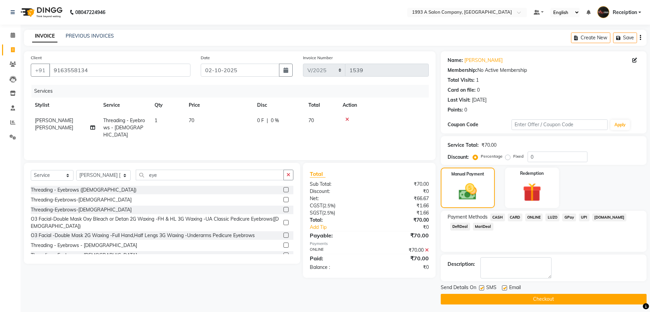
click at [482, 287] on label at bounding box center [481, 287] width 5 height 5
click at [482, 287] on input "checkbox" at bounding box center [481, 288] width 4 height 4
checkbox input "false"
click at [492, 298] on button "Checkout" at bounding box center [544, 299] width 206 height 11
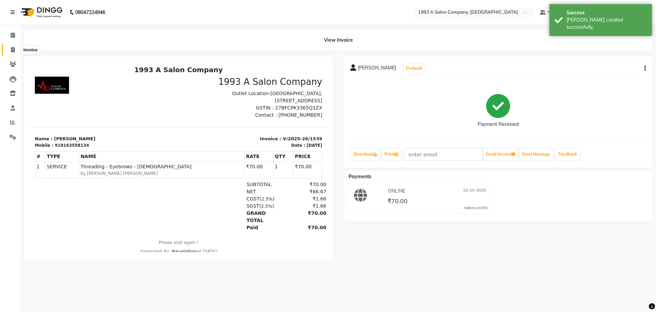
click at [11, 50] on icon at bounding box center [13, 49] width 4 height 5
select select "service"
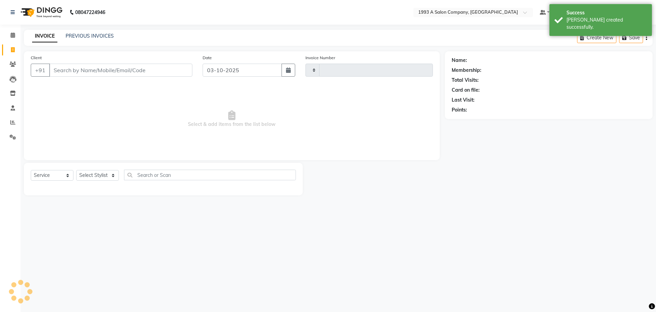
type input "1540"
select select "688"
select select "membership"
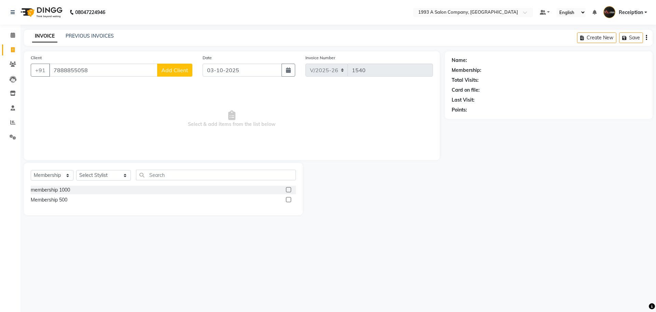
type input "7888855058"
click at [172, 71] on span "Add Client" at bounding box center [174, 70] width 27 height 7
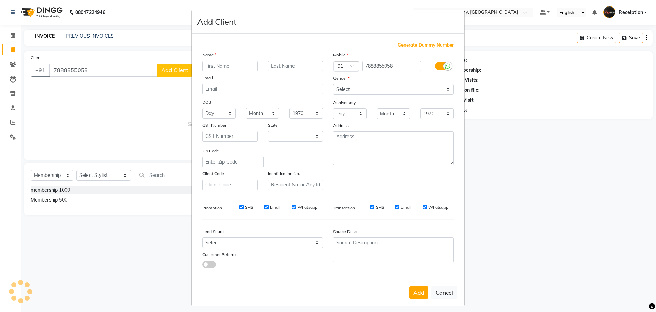
select select "22"
type input "arusha"
click at [342, 90] on select "Select [DEMOGRAPHIC_DATA] [DEMOGRAPHIC_DATA] Other Prefer Not To Say" at bounding box center [393, 89] width 121 height 11
select select "[DEMOGRAPHIC_DATA]"
click at [333, 84] on select "Select [DEMOGRAPHIC_DATA] [DEMOGRAPHIC_DATA] Other Prefer Not To Say" at bounding box center [393, 89] width 121 height 11
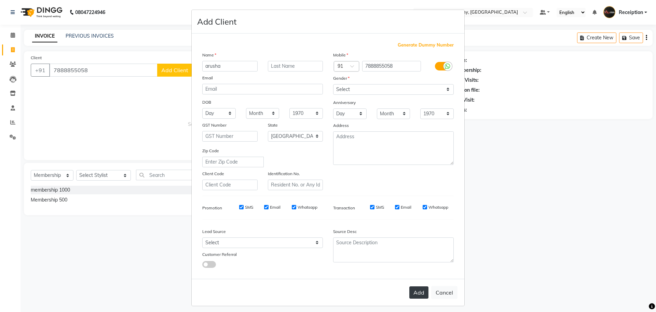
click at [415, 294] on button "Add" at bounding box center [418, 292] width 19 height 12
select select
select select "null"
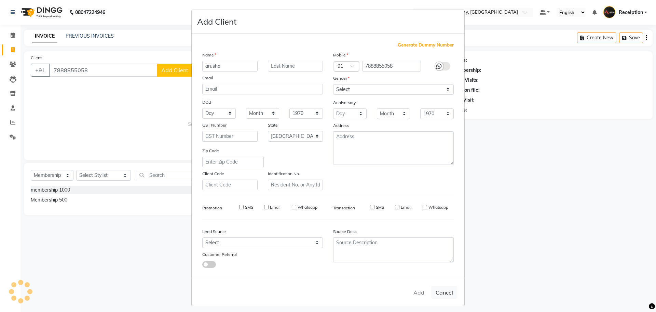
select select
checkbox input "false"
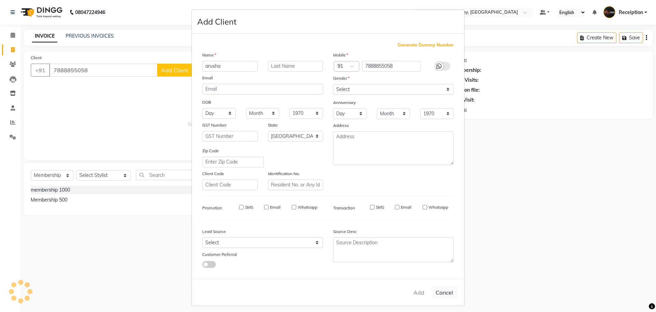
checkbox input "false"
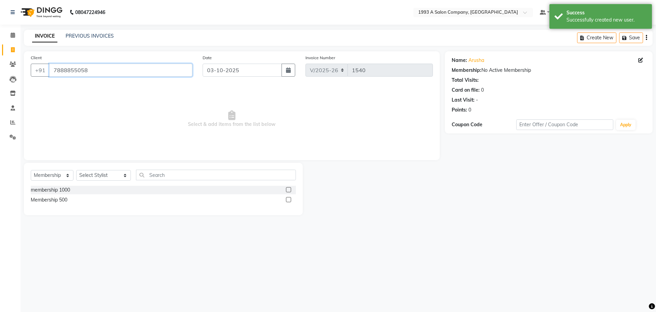
click at [110, 72] on input "7888855058" at bounding box center [120, 70] width 143 height 13
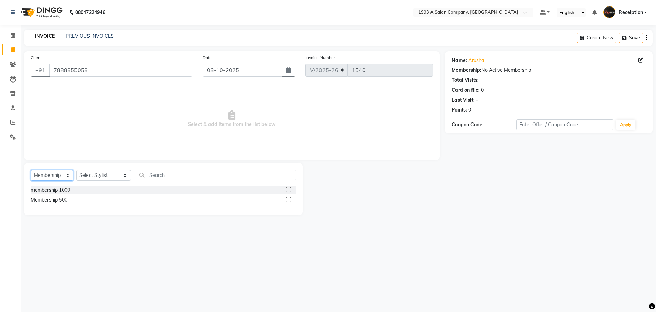
click at [57, 172] on select "Select Service Product Membership Package Voucher Prepaid Gift Card" at bounding box center [52, 175] width 43 height 11
select select "service"
click at [31, 170] on select "Select Service Product Membership Package Voucher Prepaid Gift Card" at bounding box center [52, 175] width 43 height 11
click at [248, 74] on input "03-10-2025" at bounding box center [243, 70] width 80 height 13
select select "10"
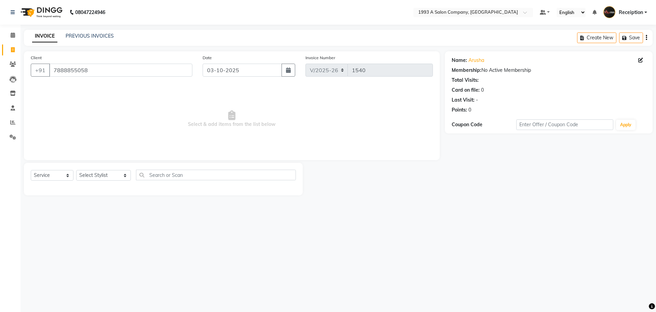
select select "2025"
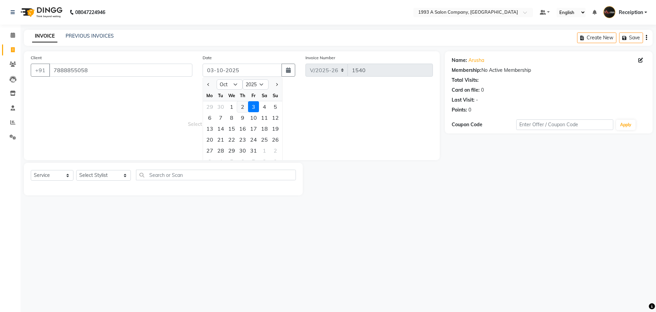
click at [241, 102] on div "2" at bounding box center [242, 106] width 11 height 11
type input "02-10-2025"
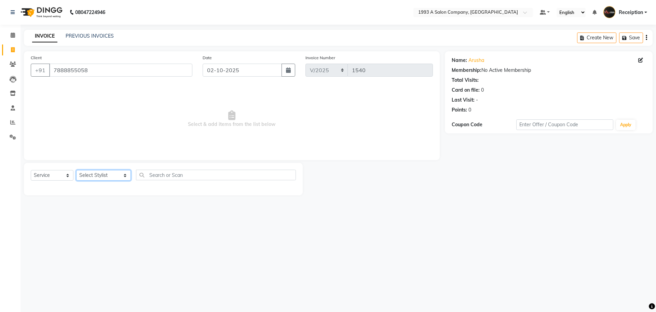
click at [107, 175] on select "Select Stylist [PERSON_NAME] [PERSON_NAME] [PERSON_NAME] [MEDICAL_DATA][PERSON_…" at bounding box center [103, 175] width 55 height 11
select select "70503"
click at [76, 170] on select "Select Stylist [PERSON_NAME] [PERSON_NAME] [PERSON_NAME] [MEDICAL_DATA][PERSON_…" at bounding box center [103, 175] width 55 height 11
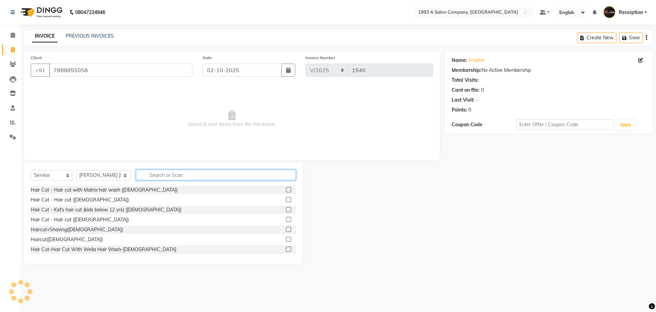
click at [170, 172] on input "text" at bounding box center [216, 175] width 160 height 11
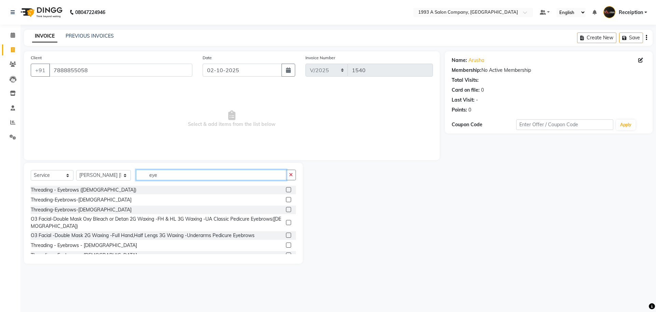
type input "eye"
click at [286, 245] on label at bounding box center [288, 244] width 5 height 5
click at [286, 245] on input "checkbox" at bounding box center [288, 245] width 4 height 4
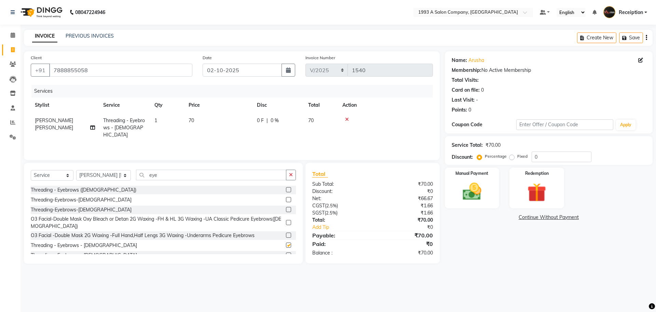
checkbox input "false"
click at [209, 172] on input "eye" at bounding box center [211, 175] width 150 height 11
type input "e"
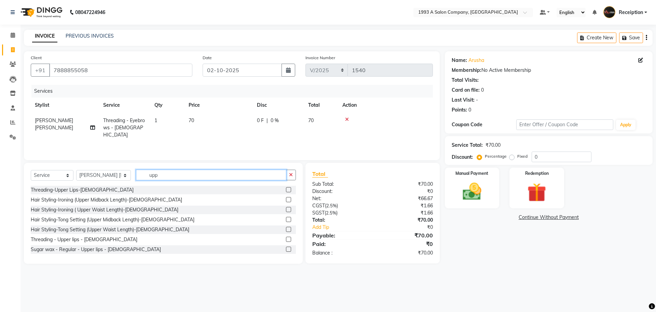
type input "upp"
click at [286, 240] on label at bounding box center [288, 239] width 5 height 5
click at [286, 240] on input "checkbox" at bounding box center [288, 239] width 4 height 4
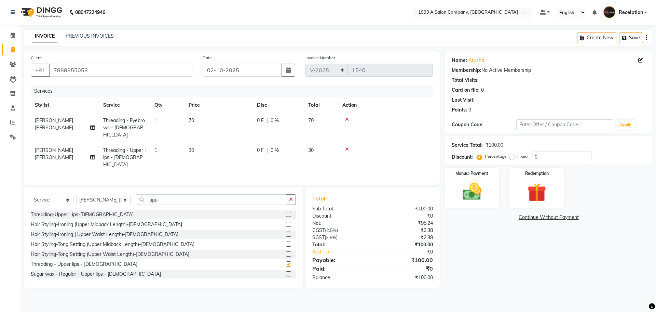
checkbox input "false"
click at [193, 194] on input "upp" at bounding box center [211, 199] width 150 height 11
type input "u"
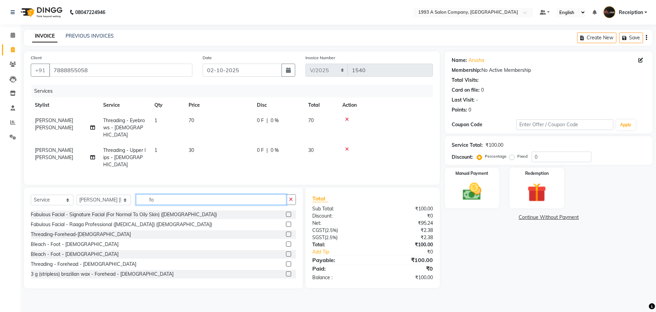
type input "fo"
click at [286, 261] on label at bounding box center [288, 263] width 5 height 5
click at [286, 262] on input "checkbox" at bounding box center [288, 264] width 4 height 4
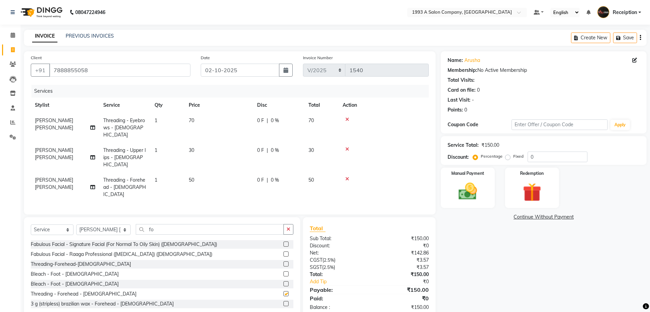
checkbox input "false"
click at [466, 188] on img at bounding box center [467, 191] width 31 height 22
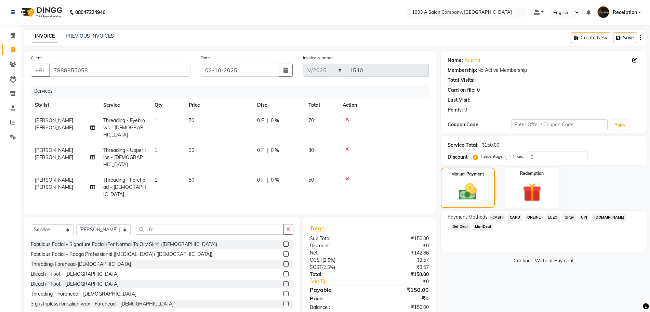
click at [537, 216] on span "ONLINE" at bounding box center [534, 217] width 18 height 8
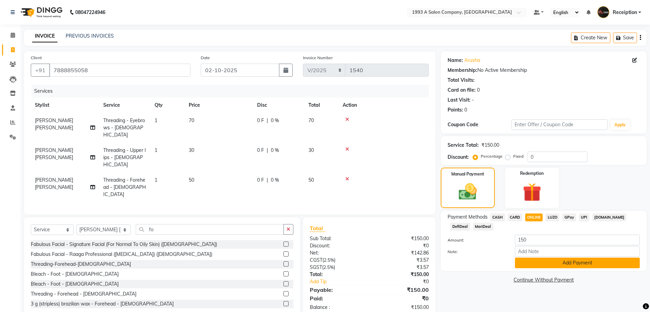
click at [541, 259] on button "Add Payment" at bounding box center [577, 262] width 125 height 11
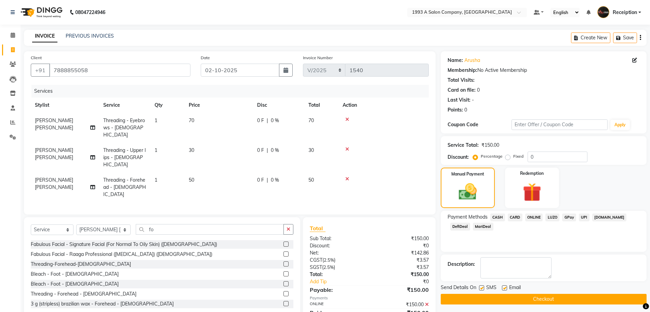
click at [484, 288] on label at bounding box center [481, 287] width 5 height 5
click at [483, 288] on input "checkbox" at bounding box center [481, 288] width 4 height 4
checkbox input "false"
click at [484, 299] on button "Checkout" at bounding box center [544, 299] width 206 height 11
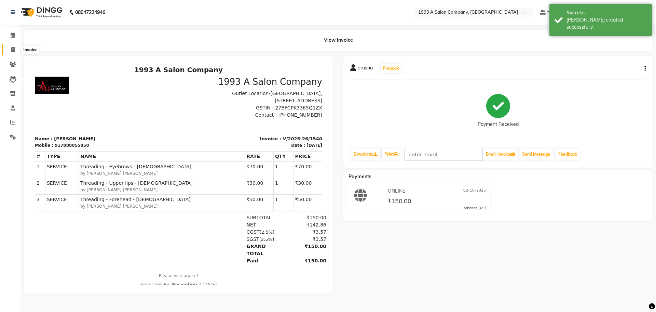
click at [13, 52] on icon at bounding box center [13, 49] width 4 height 5
select select "service"
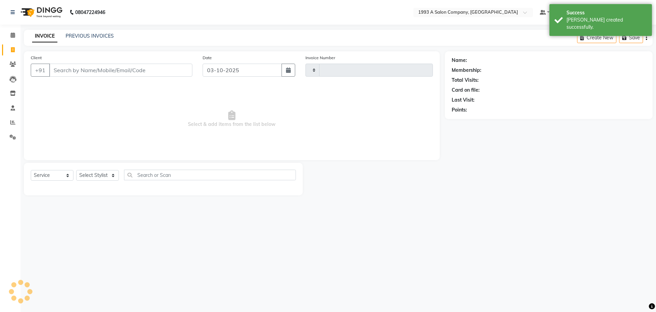
type input "1541"
select select "688"
select select "membership"
click at [91, 66] on input "Client" at bounding box center [120, 70] width 143 height 13
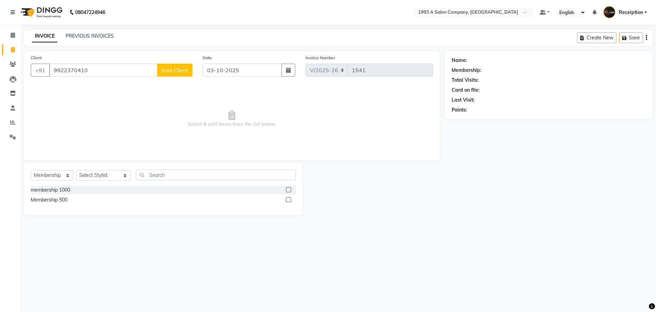
type input "9922370410"
click at [177, 72] on span "Add Client" at bounding box center [174, 70] width 27 height 7
select select "22"
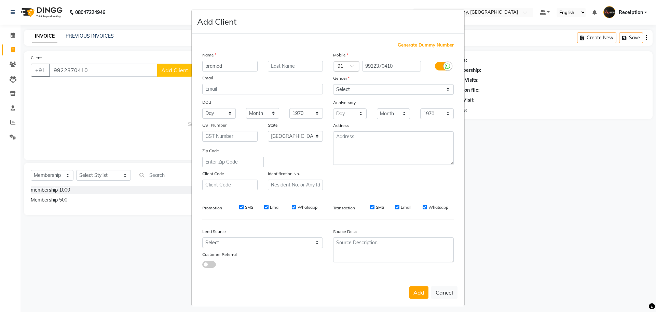
type input "pramod"
click at [350, 91] on select "Select [DEMOGRAPHIC_DATA] [DEMOGRAPHIC_DATA] Other Prefer Not To Say" at bounding box center [393, 89] width 121 height 11
select select "[DEMOGRAPHIC_DATA]"
click at [333, 84] on select "Select [DEMOGRAPHIC_DATA] [DEMOGRAPHIC_DATA] Other Prefer Not To Say" at bounding box center [393, 89] width 121 height 11
click at [300, 63] on input "text" at bounding box center [295, 66] width 55 height 11
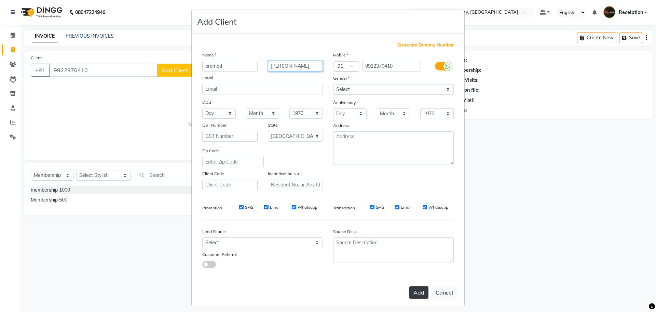
type input "[PERSON_NAME]"
click at [412, 293] on button "Add" at bounding box center [418, 292] width 19 height 12
select select
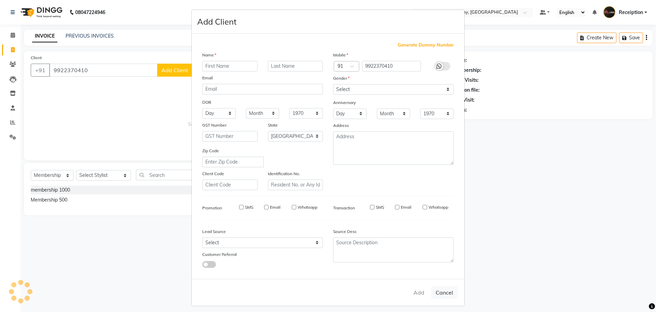
select select
select select "null"
select select
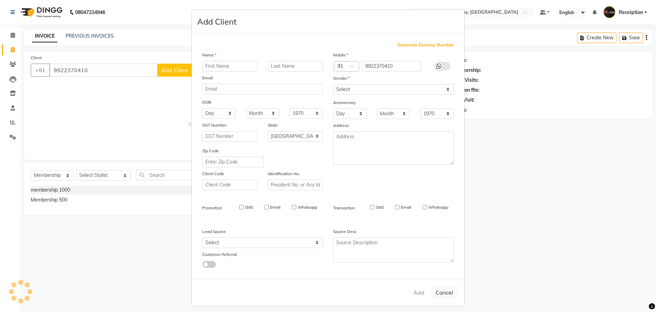
select select
checkbox input "false"
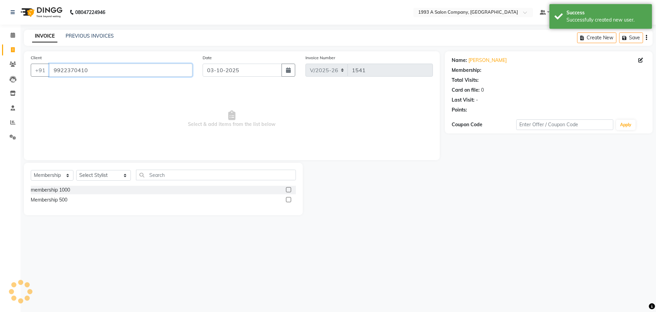
click at [113, 71] on input "9922370410" at bounding box center [120, 70] width 143 height 13
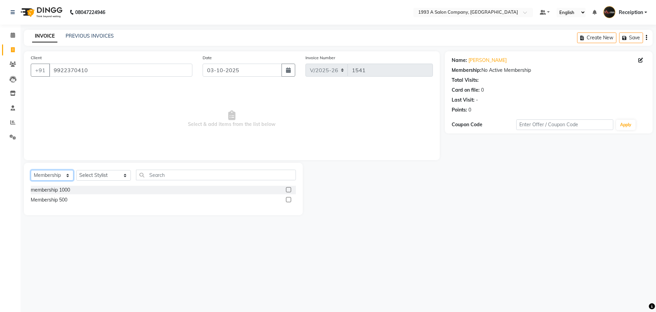
click at [57, 177] on select "Select Service Product Membership Package Voucher Prepaid Gift Card" at bounding box center [52, 175] width 43 height 11
select select "service"
click at [31, 170] on select "Select Service Product Membership Package Voucher Prepaid Gift Card" at bounding box center [52, 175] width 43 height 11
click at [94, 176] on select "Select Stylist [PERSON_NAME] [PERSON_NAME] [PERSON_NAME] [MEDICAL_DATA][PERSON_…" at bounding box center [103, 175] width 55 height 11
select select "93413"
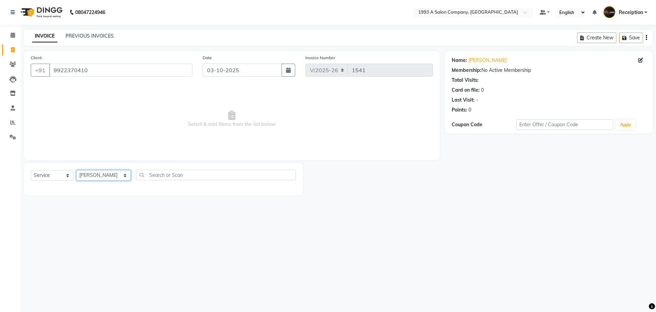
click at [76, 170] on select "Select Stylist [PERSON_NAME] [PERSON_NAME] [PERSON_NAME] [MEDICAL_DATA][PERSON_…" at bounding box center [103, 175] width 55 height 11
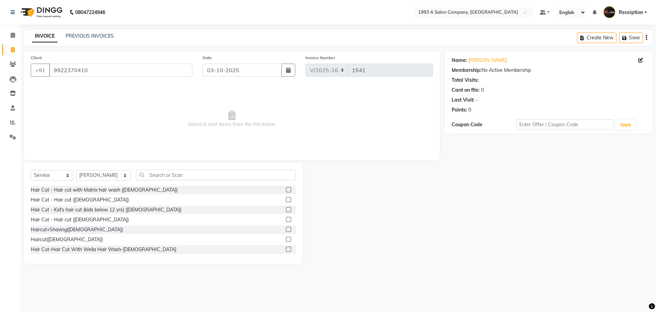
click at [286, 232] on div at bounding box center [288, 230] width 4 height 7
click at [286, 230] on label at bounding box center [288, 229] width 5 height 5
click at [286, 230] on input "checkbox" at bounding box center [288, 229] width 4 height 4
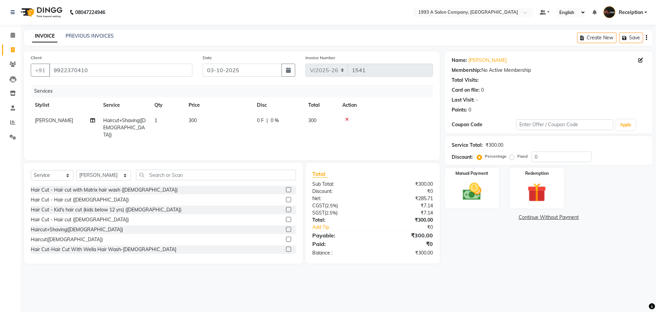
click at [286, 229] on label at bounding box center [288, 229] width 5 height 5
click at [286, 229] on input "checkbox" at bounding box center [288, 229] width 4 height 4
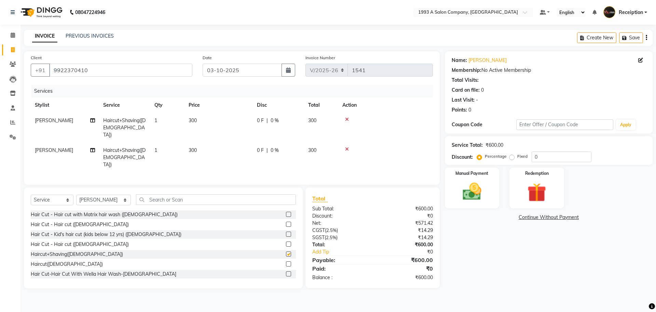
checkbox input "false"
click at [346, 147] on icon at bounding box center [347, 149] width 4 height 5
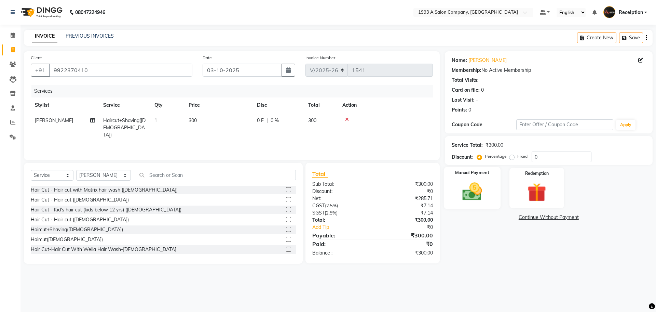
click at [481, 179] on div "Manual Payment" at bounding box center [472, 188] width 57 height 42
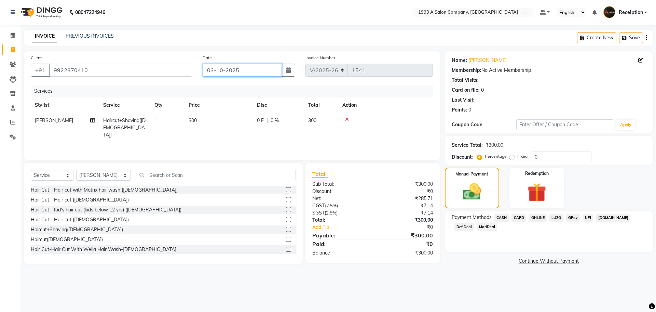
click at [257, 69] on input "03-10-2025" at bounding box center [243, 70] width 80 height 13
select select "10"
select select "2025"
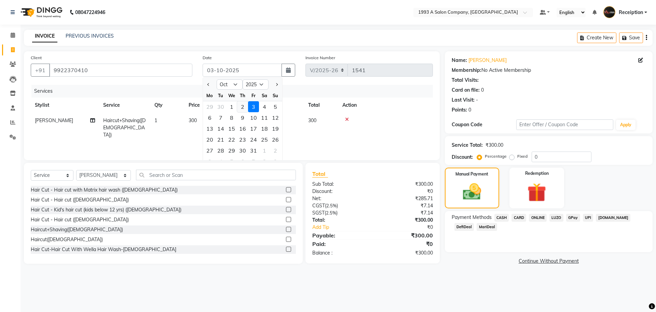
click at [240, 107] on div "2" at bounding box center [242, 106] width 11 height 11
type input "02-10-2025"
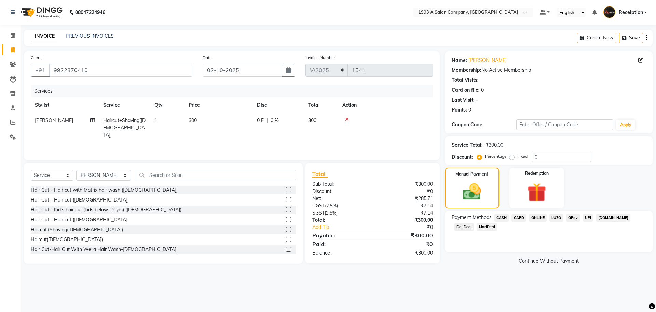
click at [537, 217] on span "ONLINE" at bounding box center [538, 218] width 18 height 8
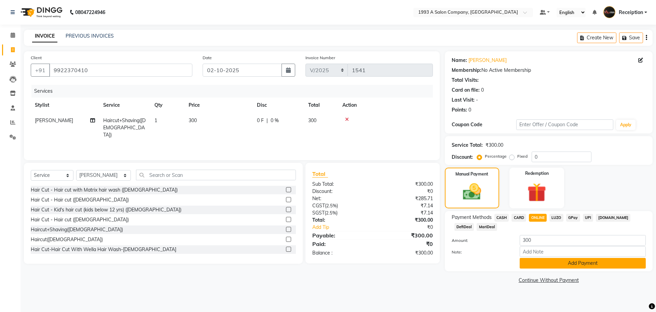
click at [547, 267] on button "Add Payment" at bounding box center [583, 263] width 126 height 11
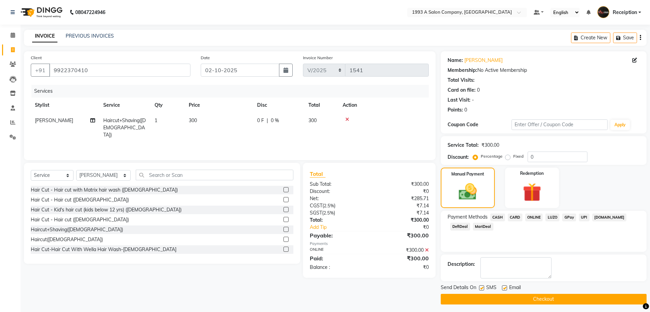
click at [482, 286] on label at bounding box center [481, 287] width 5 height 5
click at [482, 286] on input "checkbox" at bounding box center [481, 288] width 4 height 4
checkbox input "false"
click at [492, 300] on button "Checkout" at bounding box center [544, 299] width 206 height 11
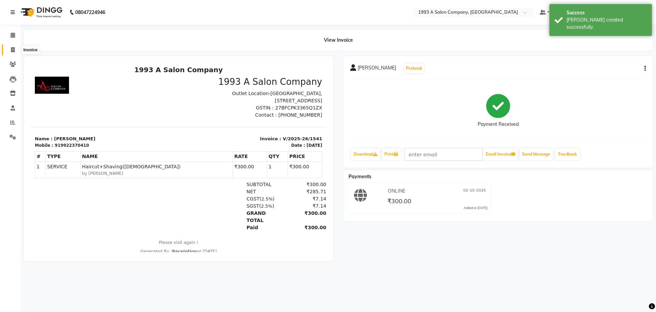
click at [10, 51] on span at bounding box center [13, 50] width 12 height 8
select select "service"
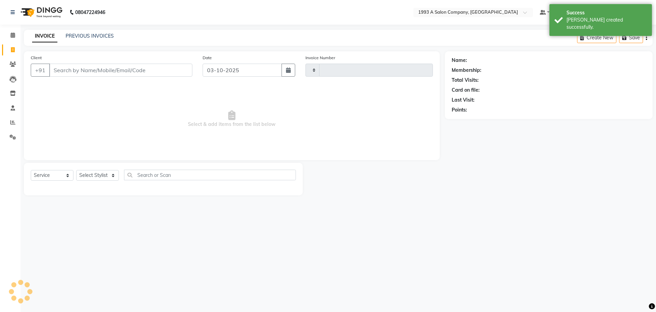
type input "1542"
select select "688"
select select "membership"
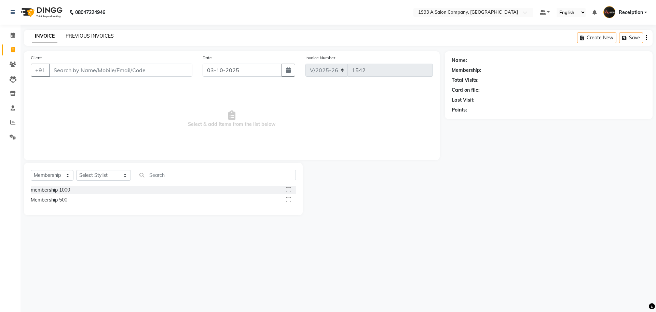
click at [93, 36] on link "PREVIOUS INVOICES" at bounding box center [90, 36] width 48 height 6
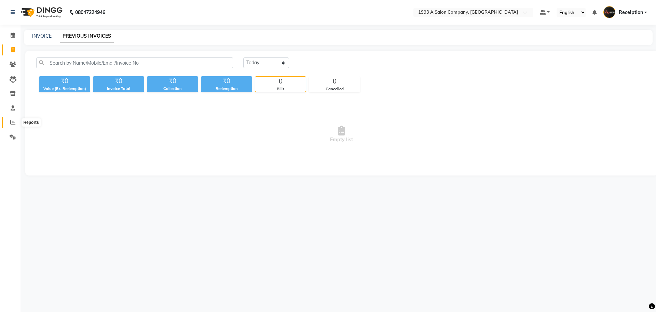
click at [12, 126] on span at bounding box center [13, 123] width 12 height 8
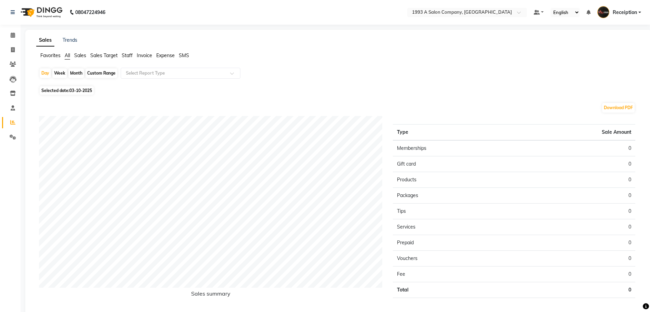
click at [83, 55] on span "Sales" at bounding box center [80, 55] width 12 height 6
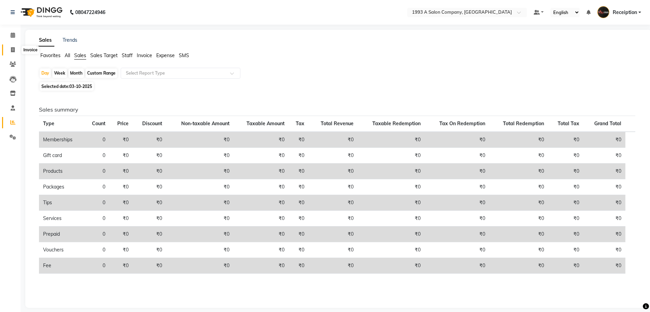
click at [11, 50] on icon at bounding box center [13, 49] width 4 height 5
select select "service"
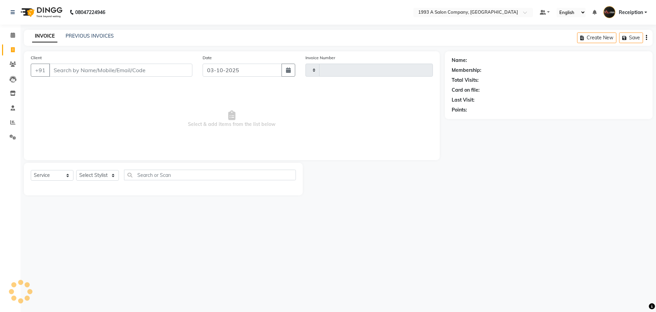
type input "1542"
select select "688"
select select "membership"
click at [158, 82] on div "Client +91 Date [DATE] Invoice Number V/2025 V/[PHONE_NUMBER] Select & add item…" at bounding box center [232, 105] width 416 height 109
